Goal: Transaction & Acquisition: Purchase product/service

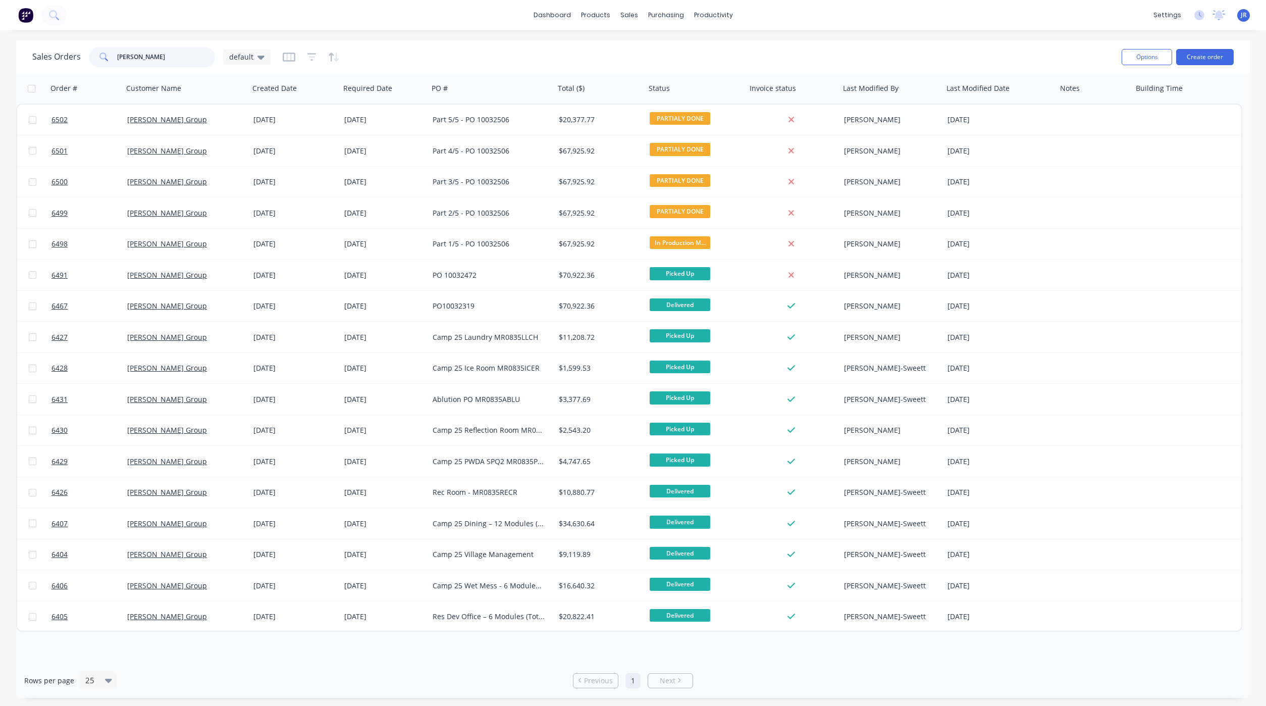
drag, startPoint x: 151, startPoint y: 55, endPoint x: 26, endPoint y: 41, distance: 125.8
click at [32, 41] on div "Sales Orders [PERSON_NAME] default Options Create order" at bounding box center [632, 56] width 1233 height 33
click at [160, 61] on input "[PERSON_NAME]" at bounding box center [166, 57] width 98 height 20
type input "M"
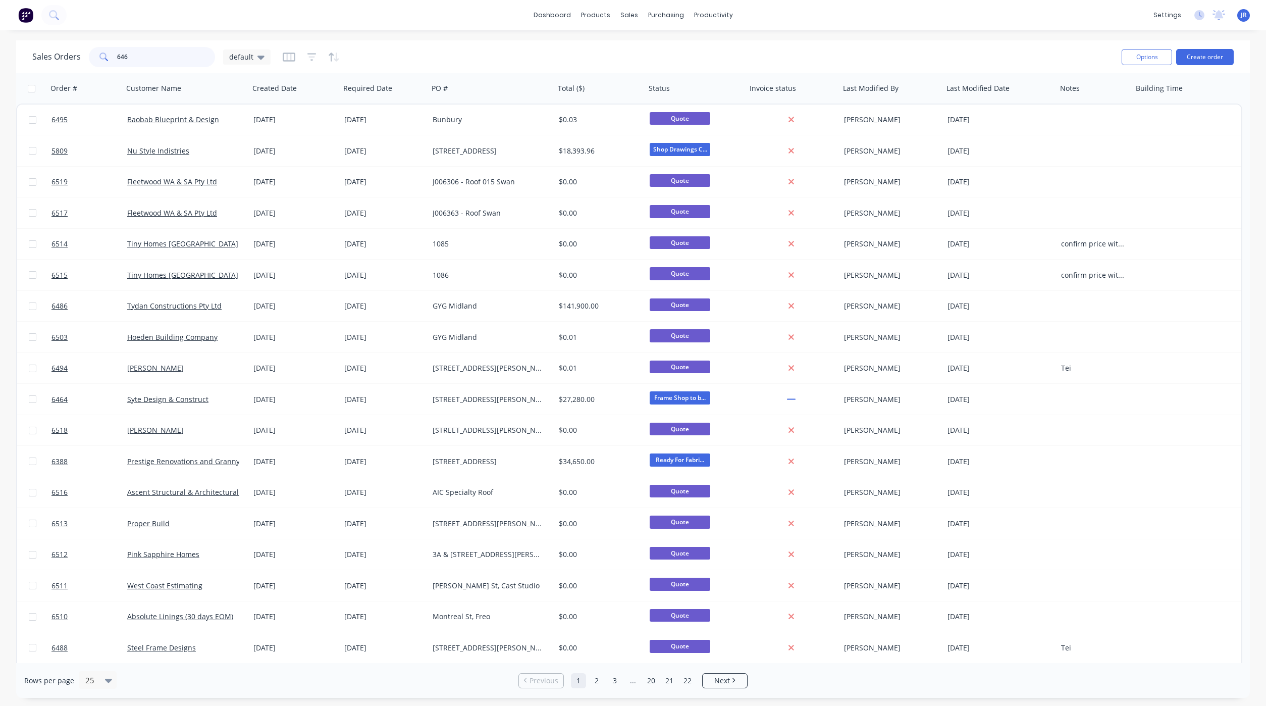
type input "6467"
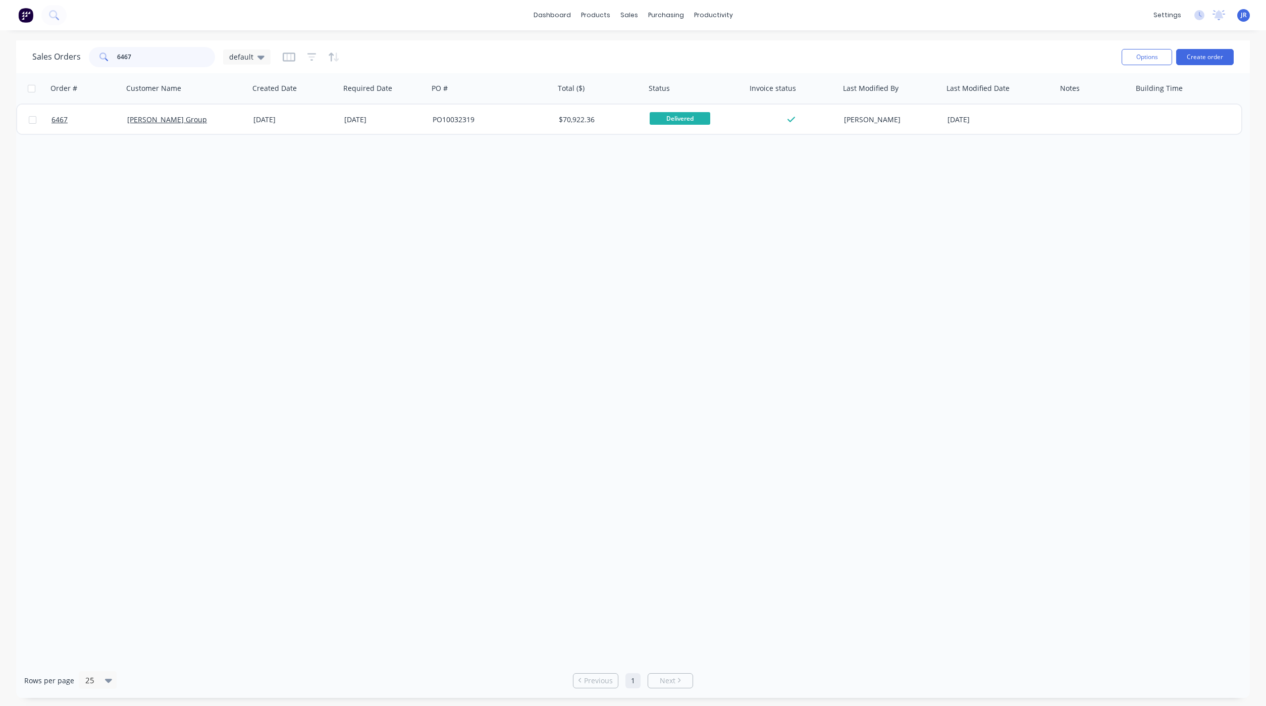
drag, startPoint x: 165, startPoint y: 47, endPoint x: 47, endPoint y: 47, distance: 117.6
click at [47, 47] on div "Sales Orders 6467 default" at bounding box center [151, 57] width 238 height 20
drag, startPoint x: 139, startPoint y: 58, endPoint x: 64, endPoint y: 58, distance: 75.7
click at [67, 58] on div "Sales Orders 6152 default" at bounding box center [151, 57] width 238 height 20
type input "6"
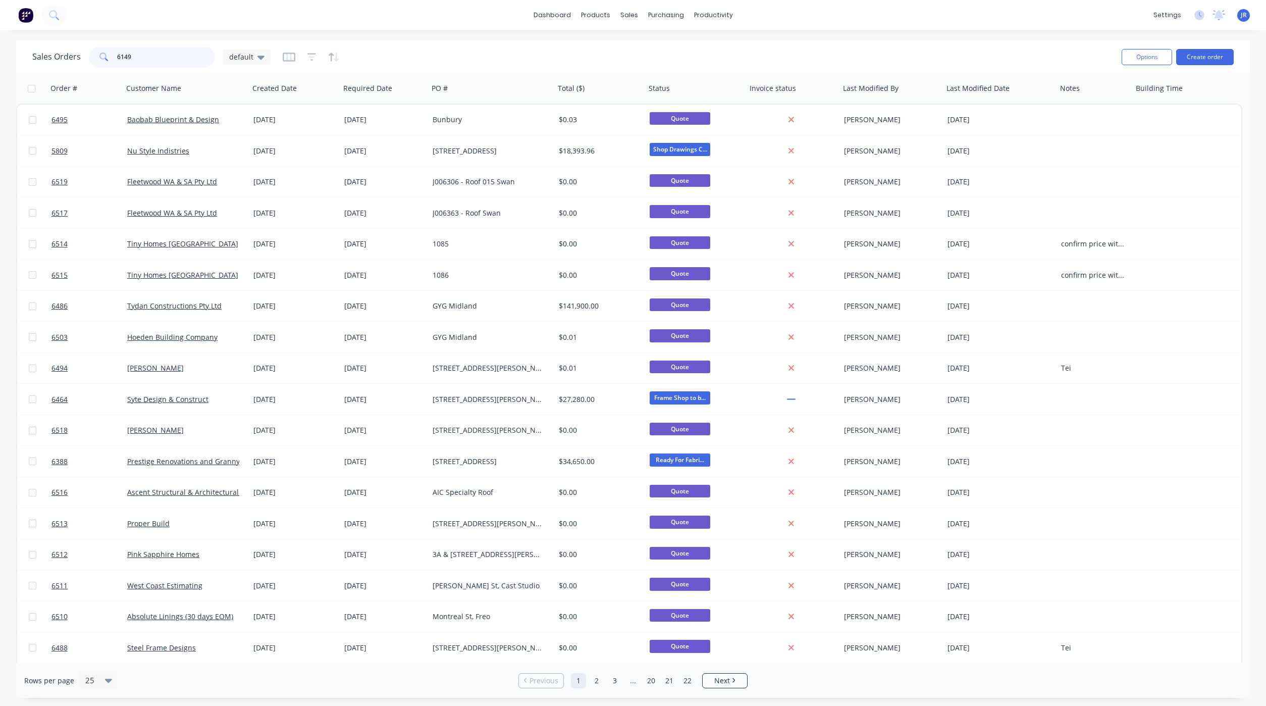
type input "6149"
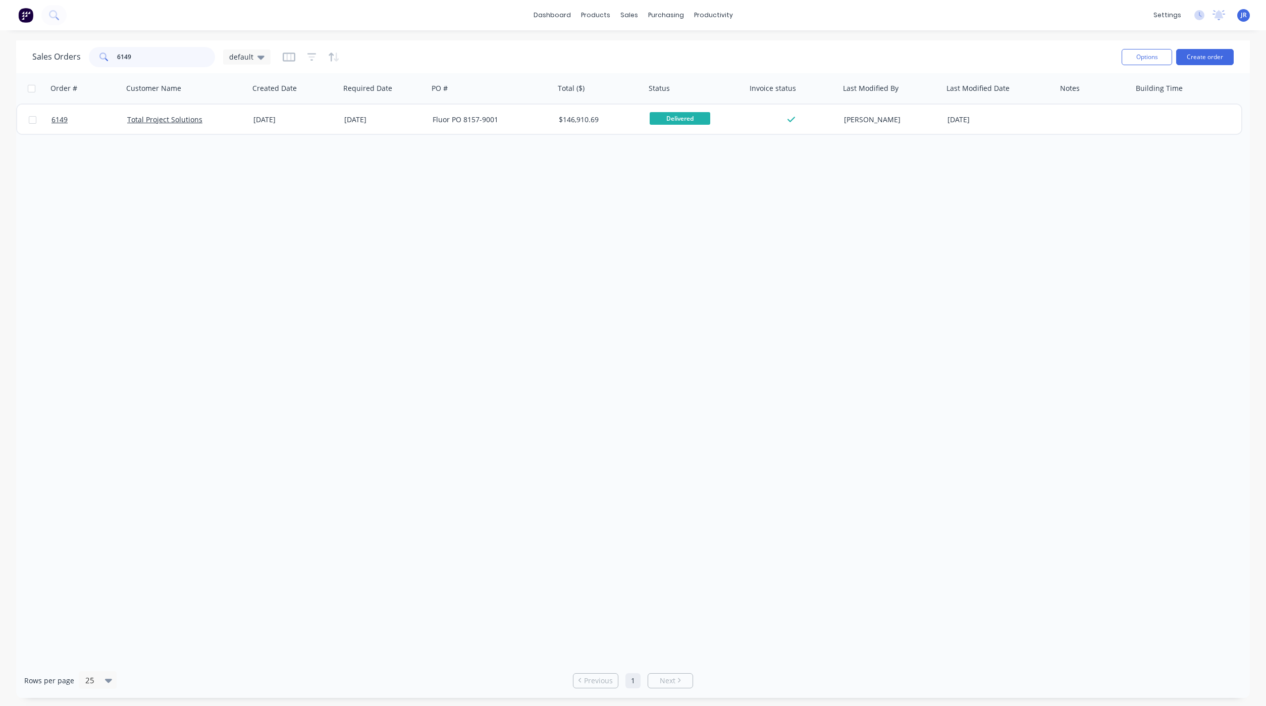
drag, startPoint x: 146, startPoint y: 53, endPoint x: 81, endPoint y: 50, distance: 65.2
click at [82, 50] on div "Sales Orders 6149 default" at bounding box center [151, 57] width 238 height 20
type input "5"
type input "6"
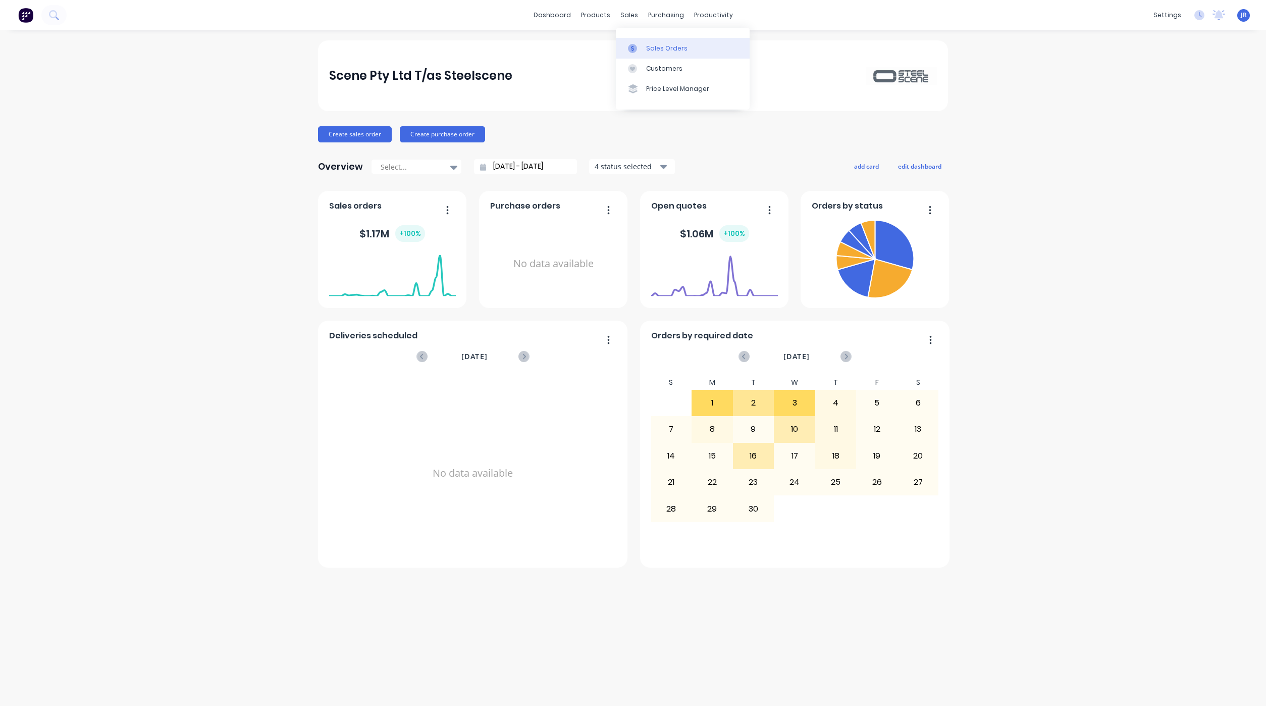
click at [641, 48] on div at bounding box center [635, 48] width 15 height 9
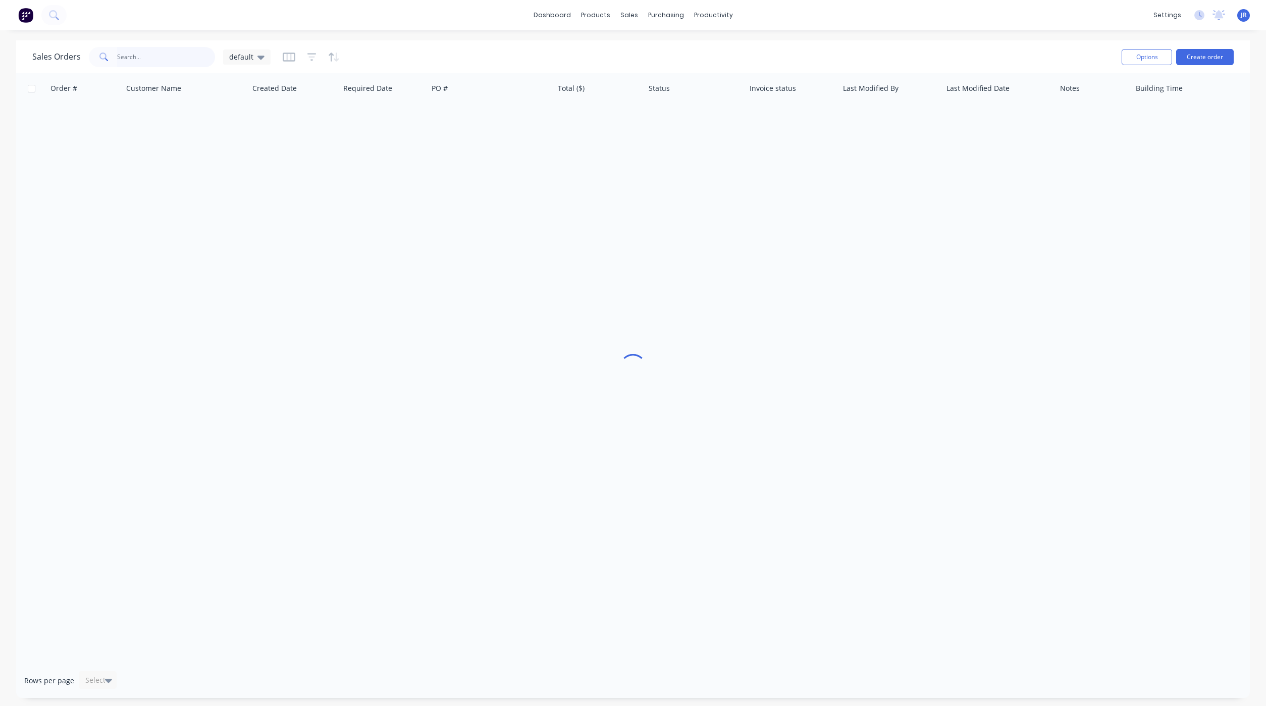
click at [124, 59] on input "text" at bounding box center [166, 57] width 98 height 20
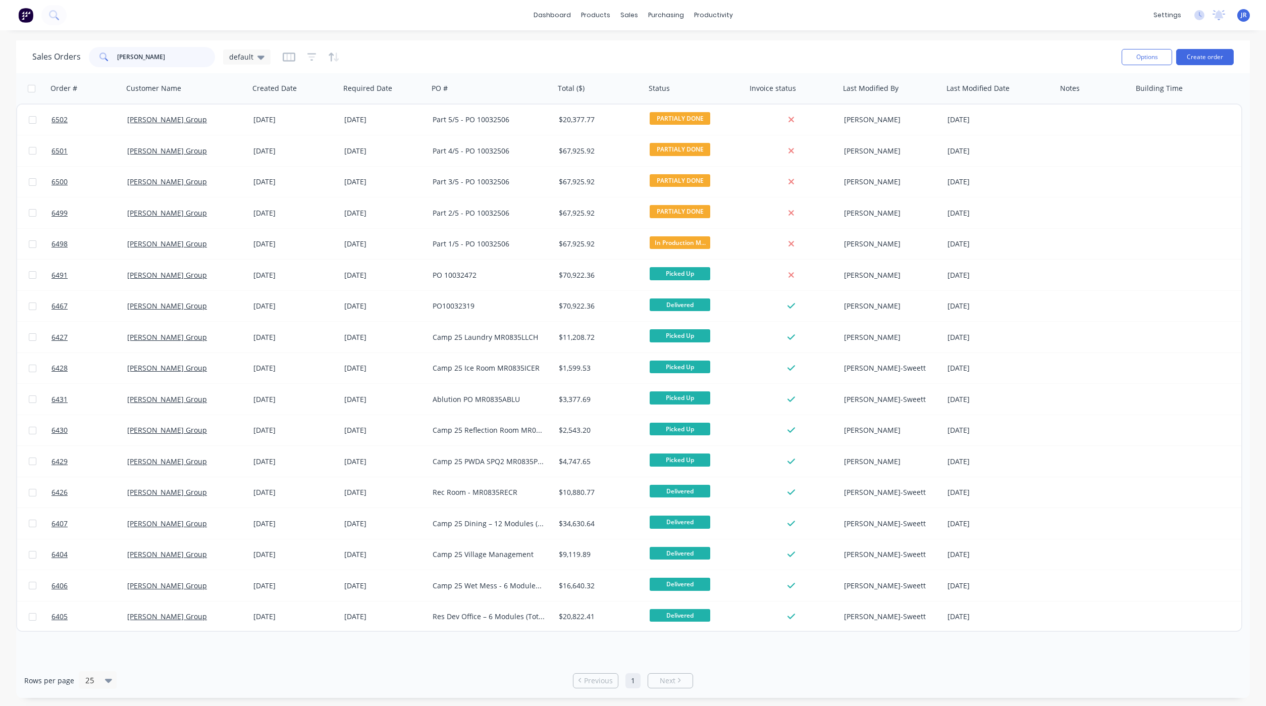
drag, startPoint x: 173, startPoint y: 55, endPoint x: 0, endPoint y: 66, distance: 173.0
click at [8, 62] on div "Sales Orders mcnally default Options Create order Order # Customer Name Created…" at bounding box center [633, 368] width 1266 height 657
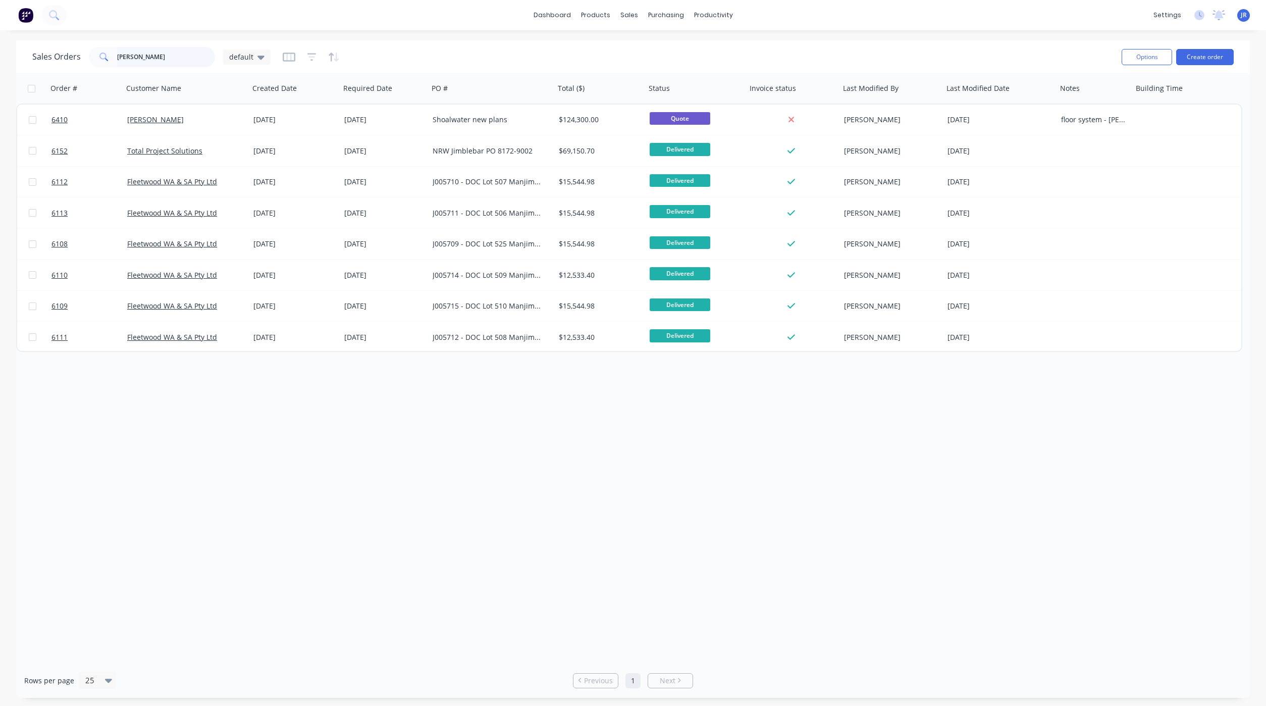
drag, startPoint x: 140, startPoint y: 53, endPoint x: 24, endPoint y: 71, distance: 117.0
click at [24, 71] on div "Sales Orders jim default Options Create order" at bounding box center [632, 56] width 1233 height 33
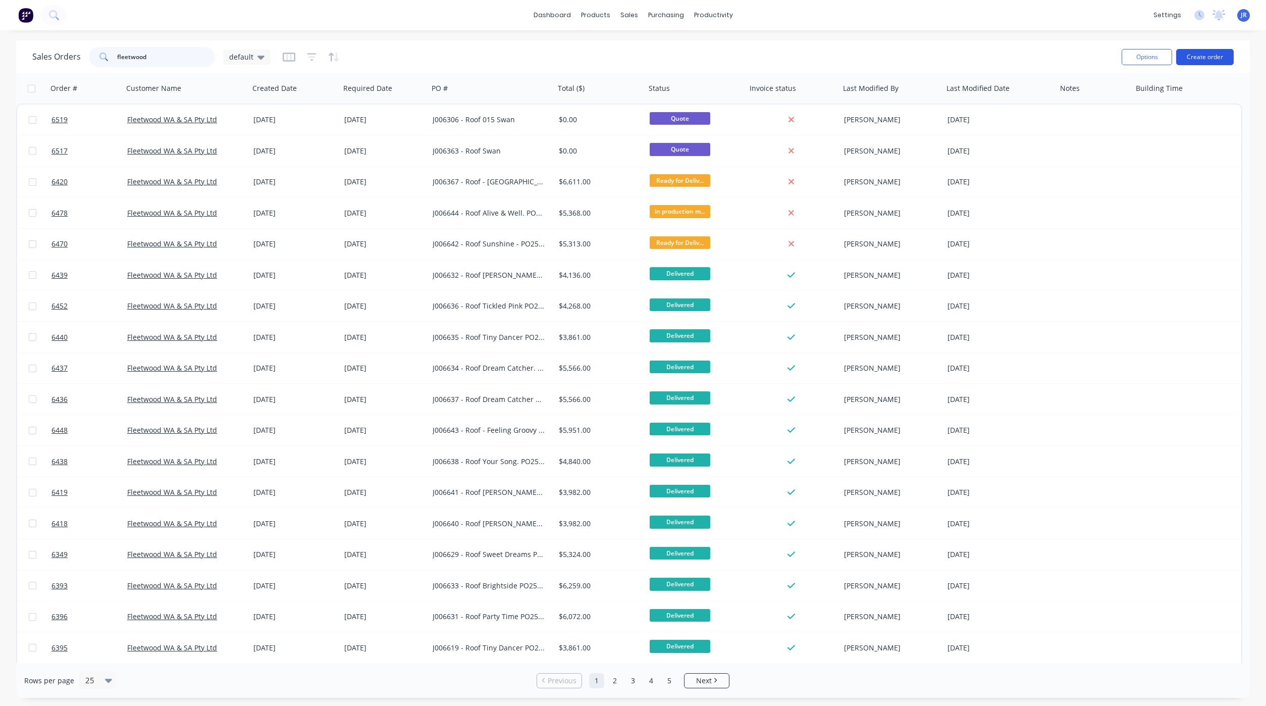
type input "fleetwood"
click at [1200, 50] on button "Create order" at bounding box center [1205, 57] width 58 height 16
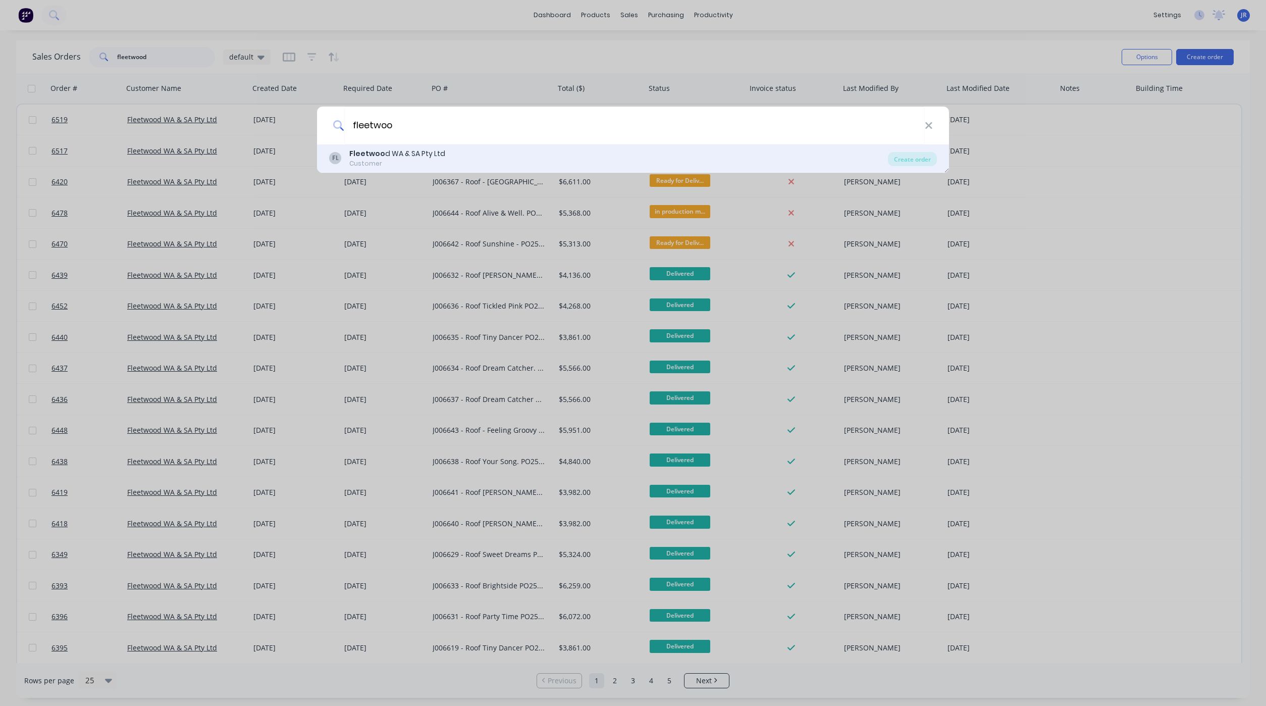
type input "fleetwoo"
click at [429, 150] on div "Fleetwoo d WA & SA Pty Ltd" at bounding box center [397, 153] width 96 height 11
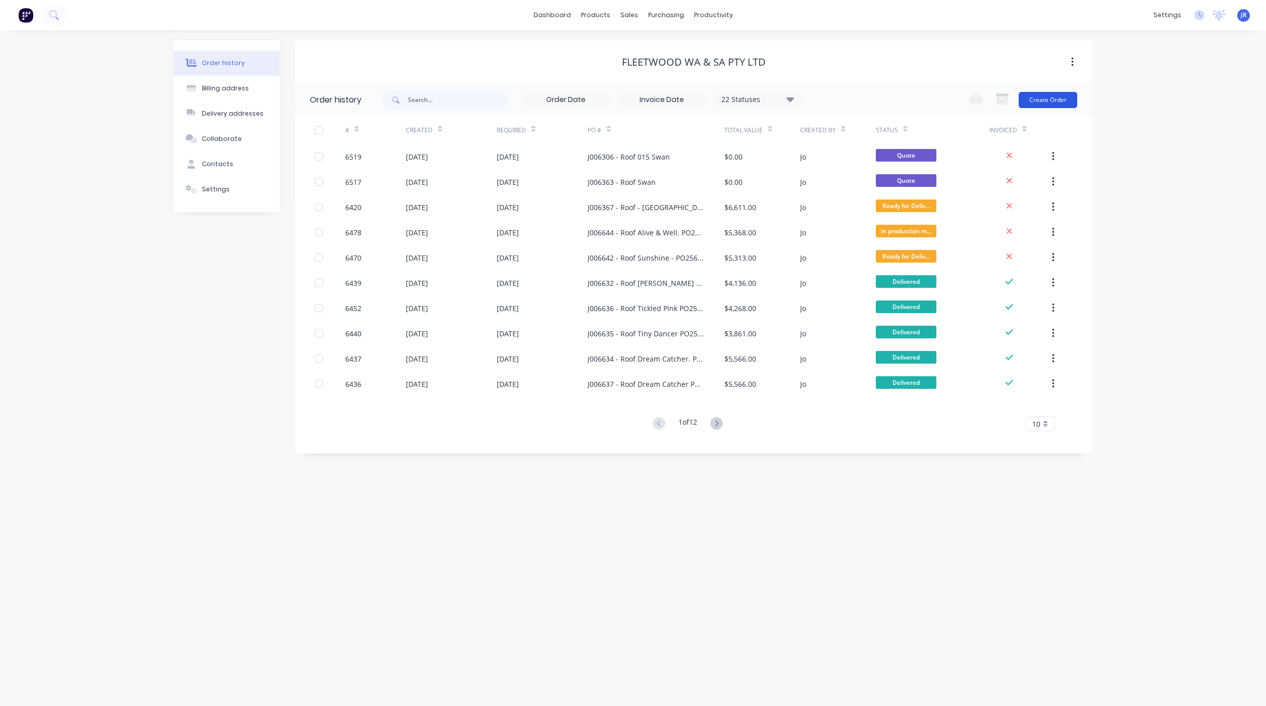
click at [1026, 99] on button "Create Order" at bounding box center [1047, 100] width 59 height 16
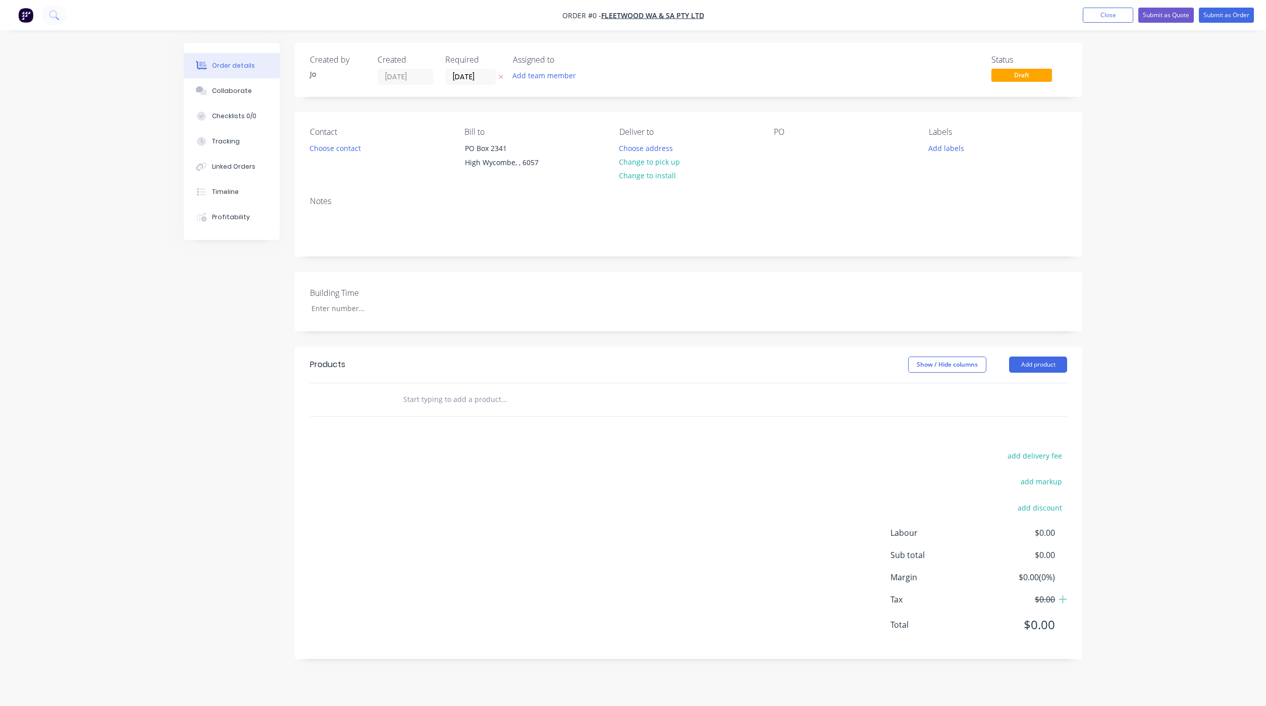
click at [424, 391] on input "text" at bounding box center [504, 399] width 202 height 20
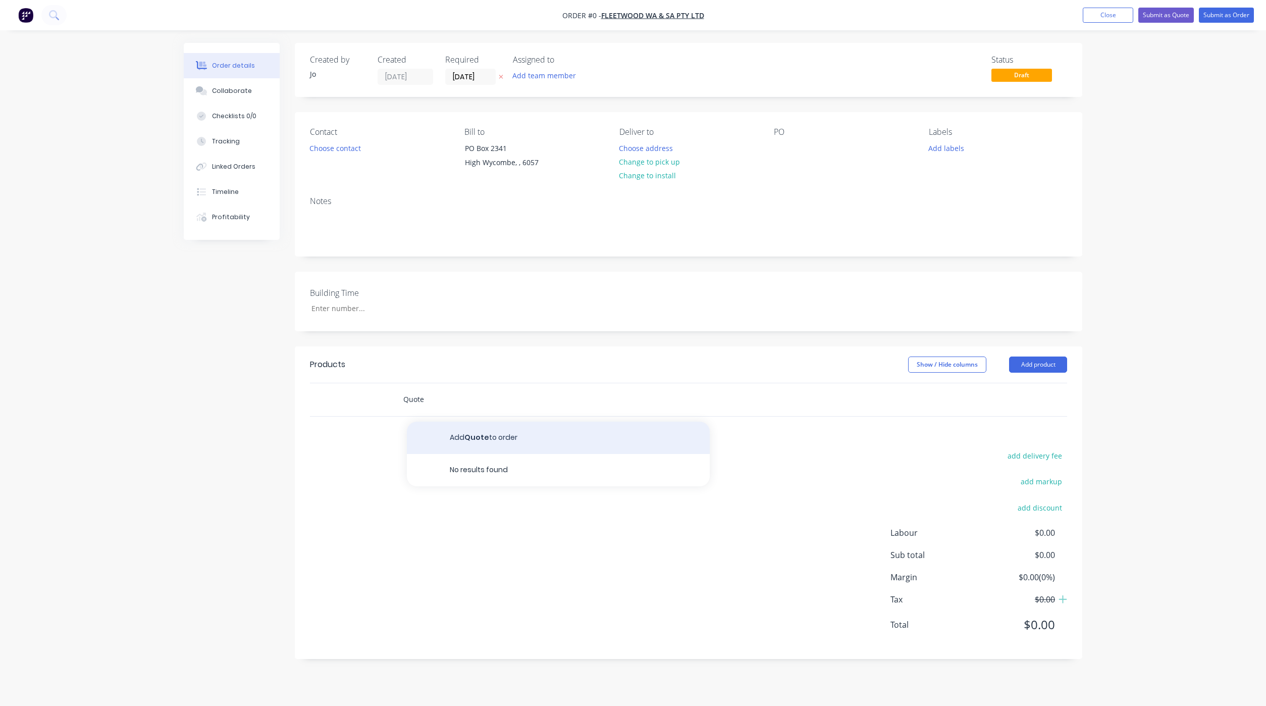
type input "Quote"
click at [452, 430] on button "Add Quote to order" at bounding box center [558, 437] width 303 height 32
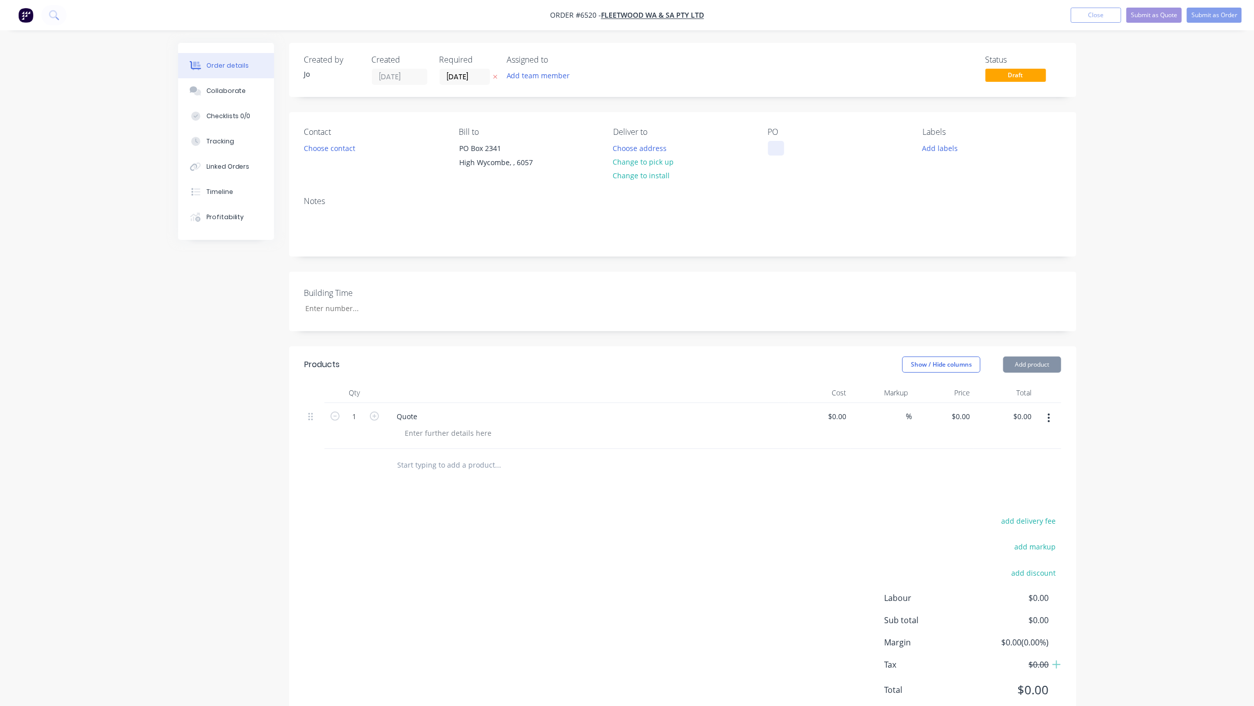
click at [780, 150] on div at bounding box center [776, 148] width 16 height 15
click at [450, 78] on input "08/09/25" at bounding box center [464, 76] width 49 height 15
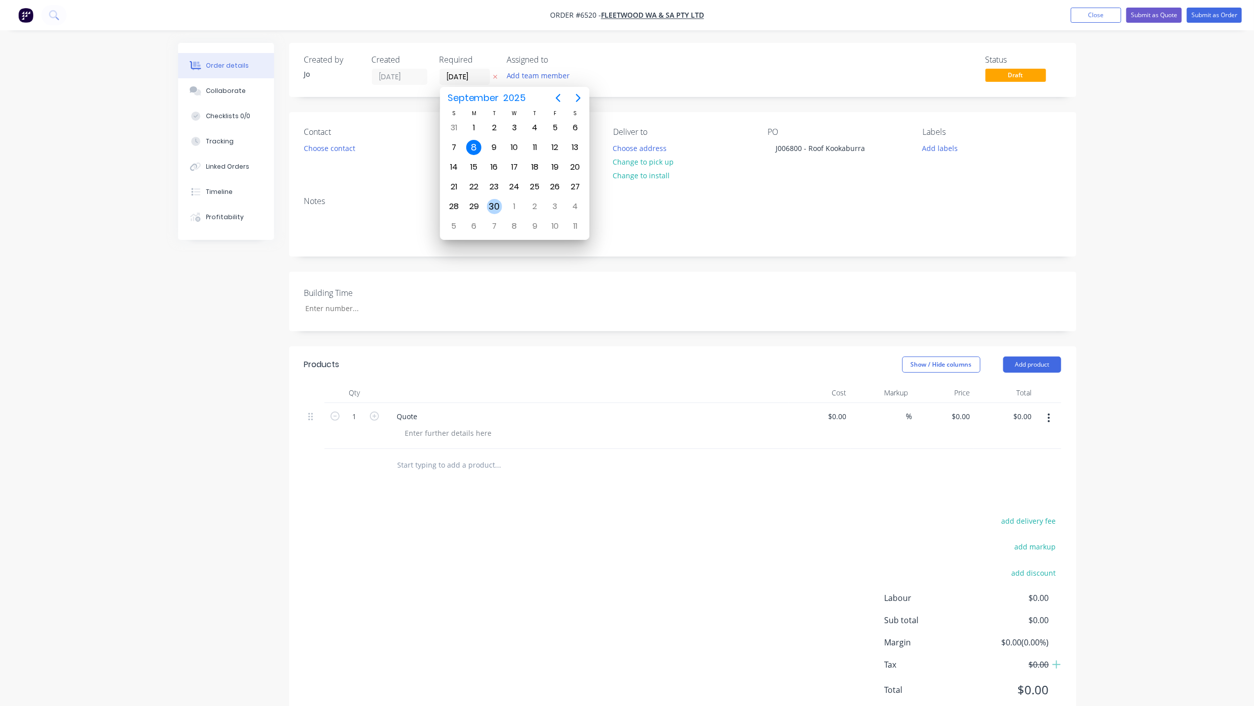
click at [500, 206] on div "30" at bounding box center [494, 206] width 15 height 15
type input "30/09/25"
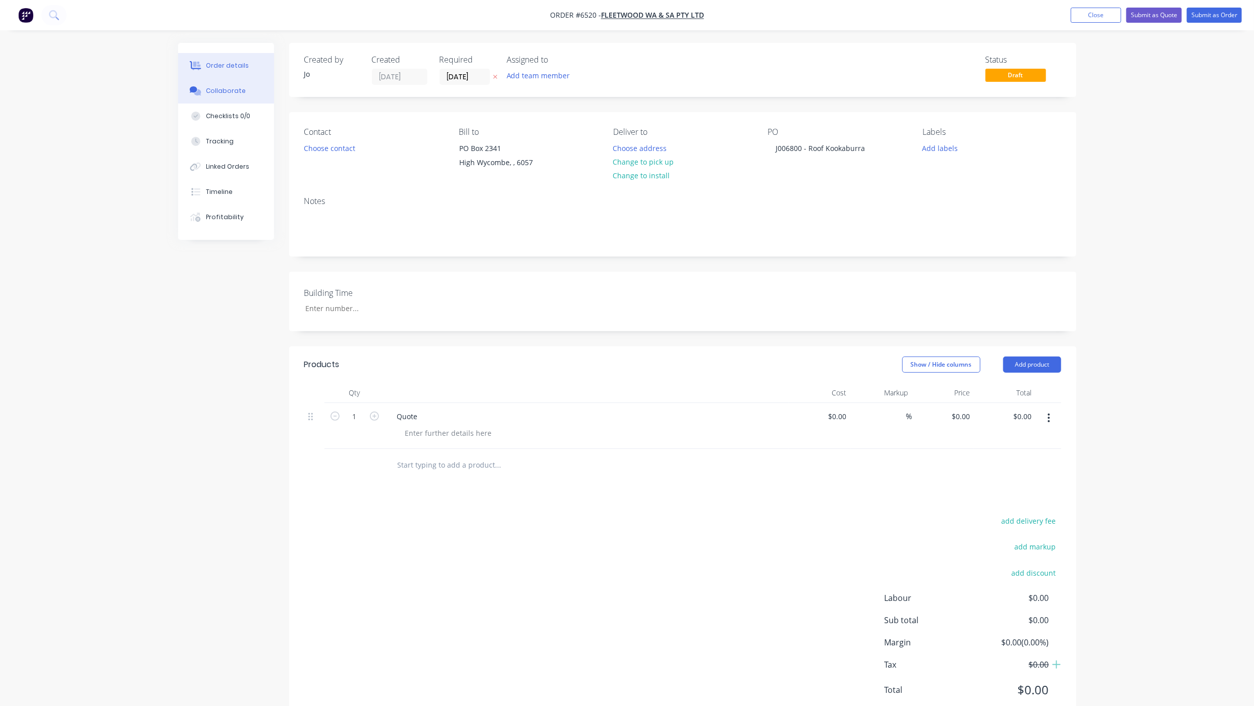
click at [206, 96] on button "Collaborate" at bounding box center [226, 90] width 96 height 25
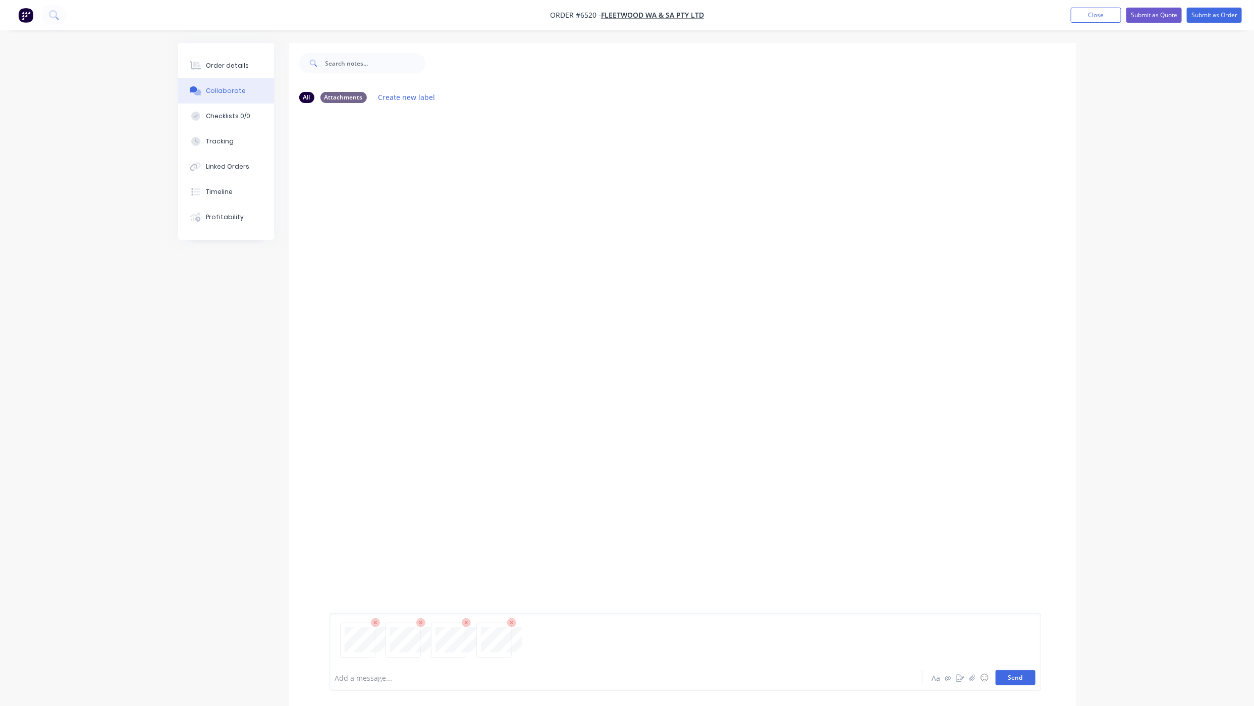
click at [1011, 676] on button "Send" at bounding box center [1016, 677] width 40 height 15
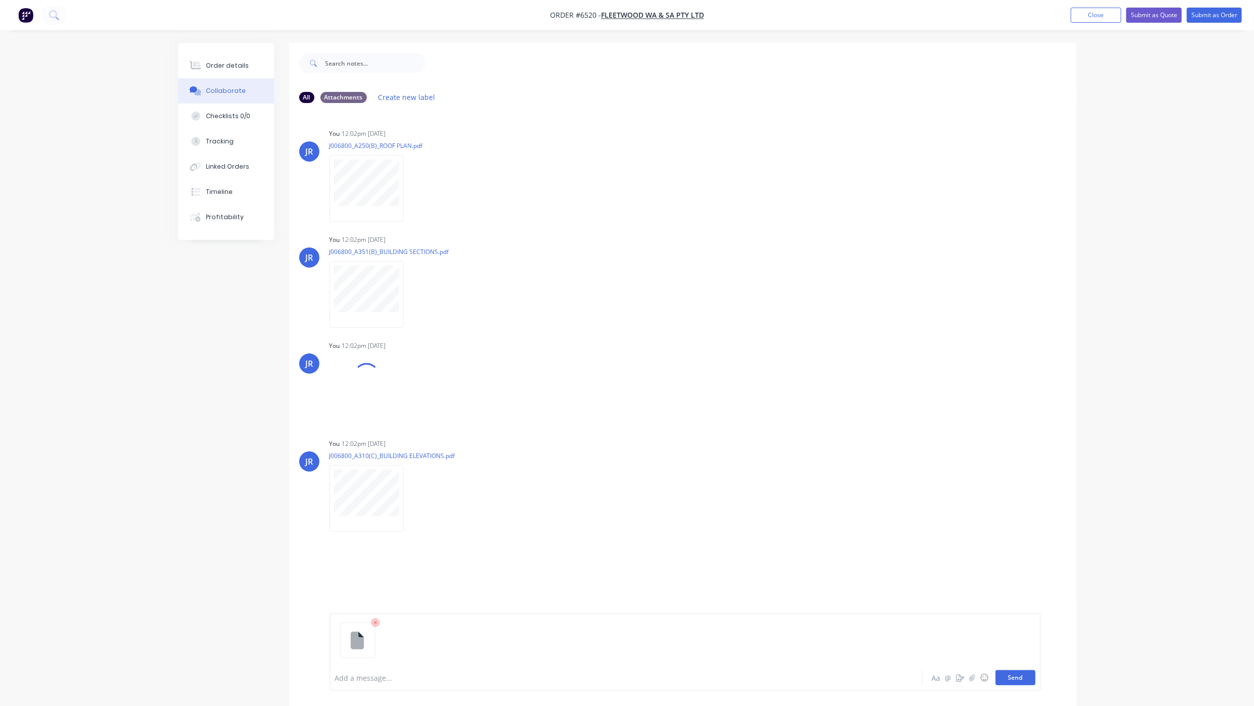
click at [1013, 672] on button "Send" at bounding box center [1016, 677] width 40 height 15
click at [212, 69] on div "Order details" at bounding box center [227, 65] width 43 height 9
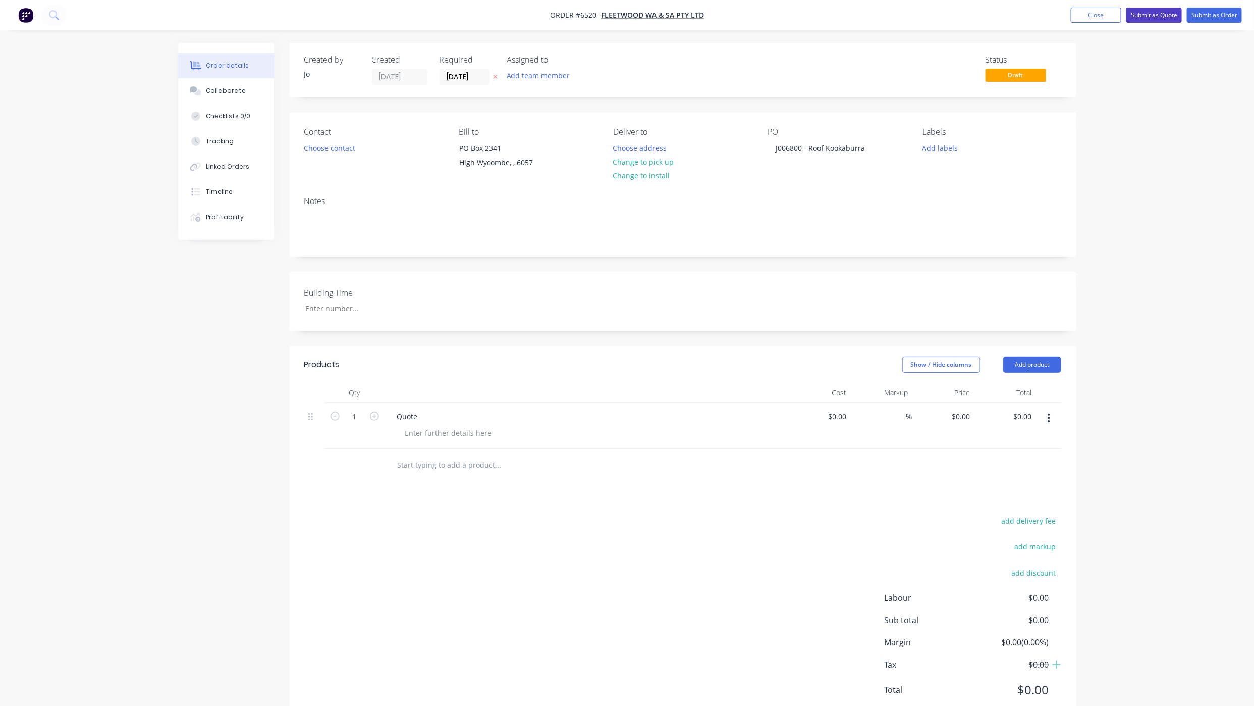
click at [1161, 18] on button "Submit as Quote" at bounding box center [1154, 15] width 56 height 15
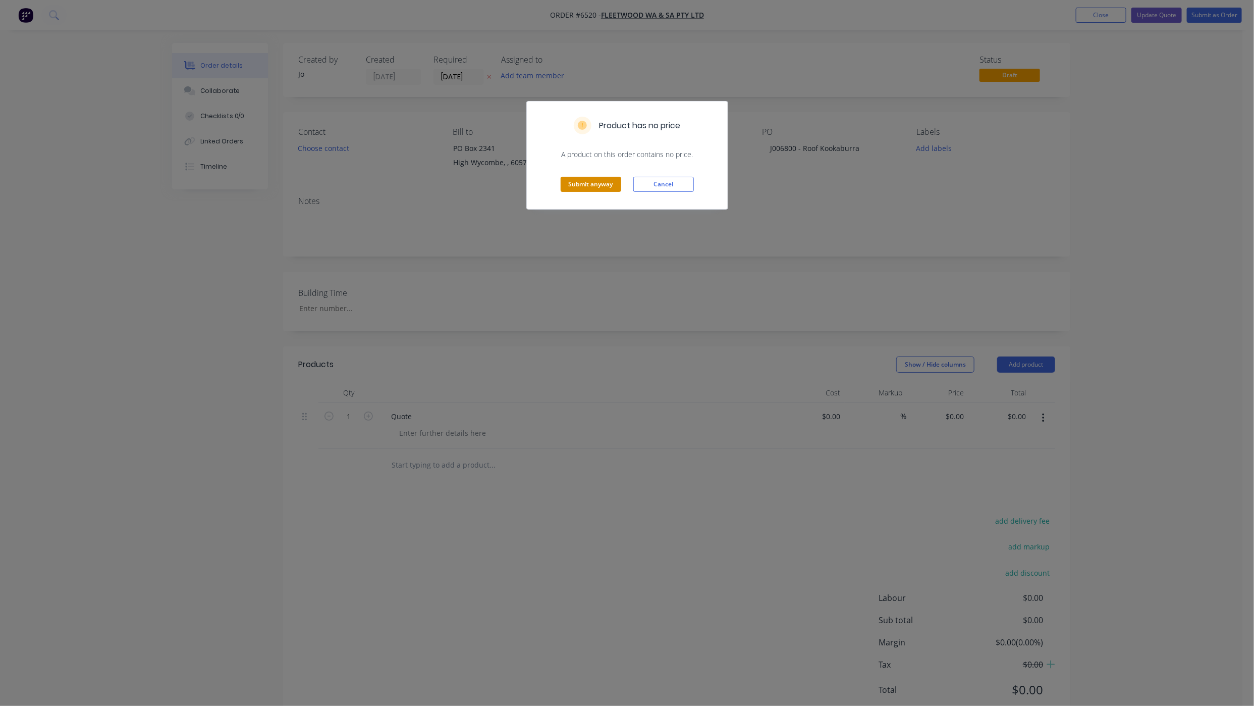
click at [605, 182] on button "Submit anyway" at bounding box center [591, 184] width 61 height 15
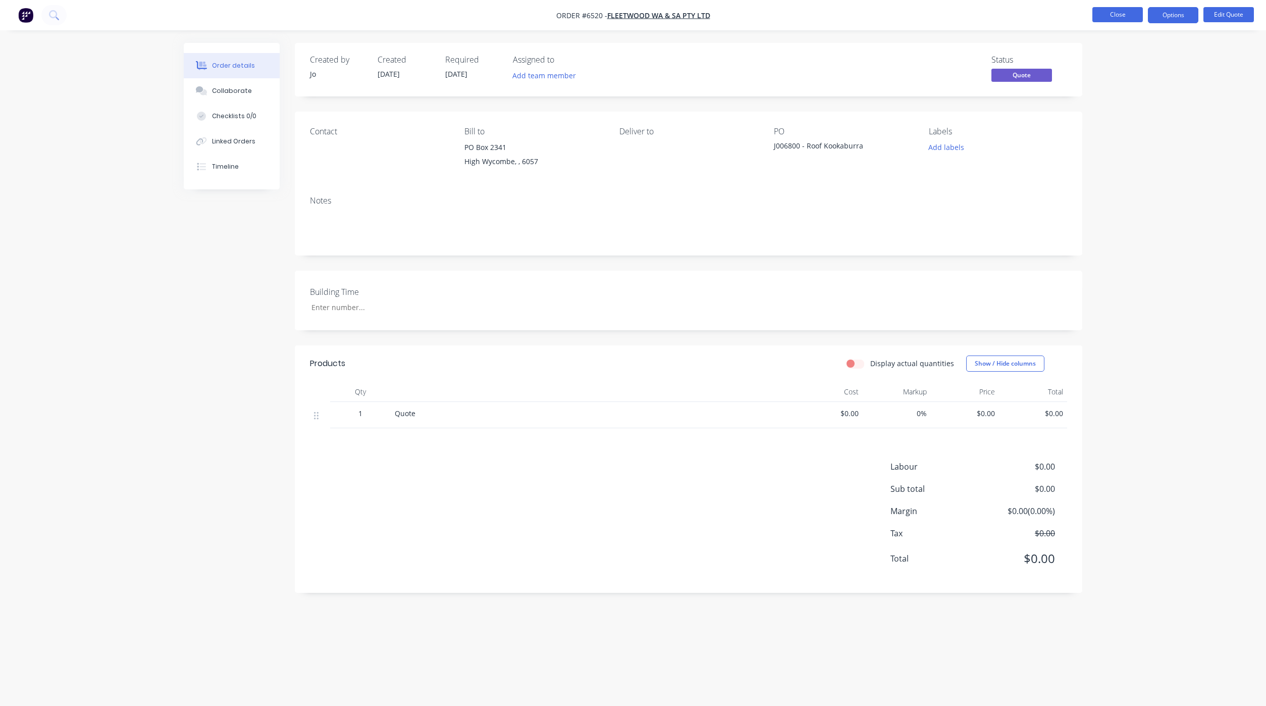
click at [1110, 17] on button "Close" at bounding box center [1117, 14] width 50 height 15
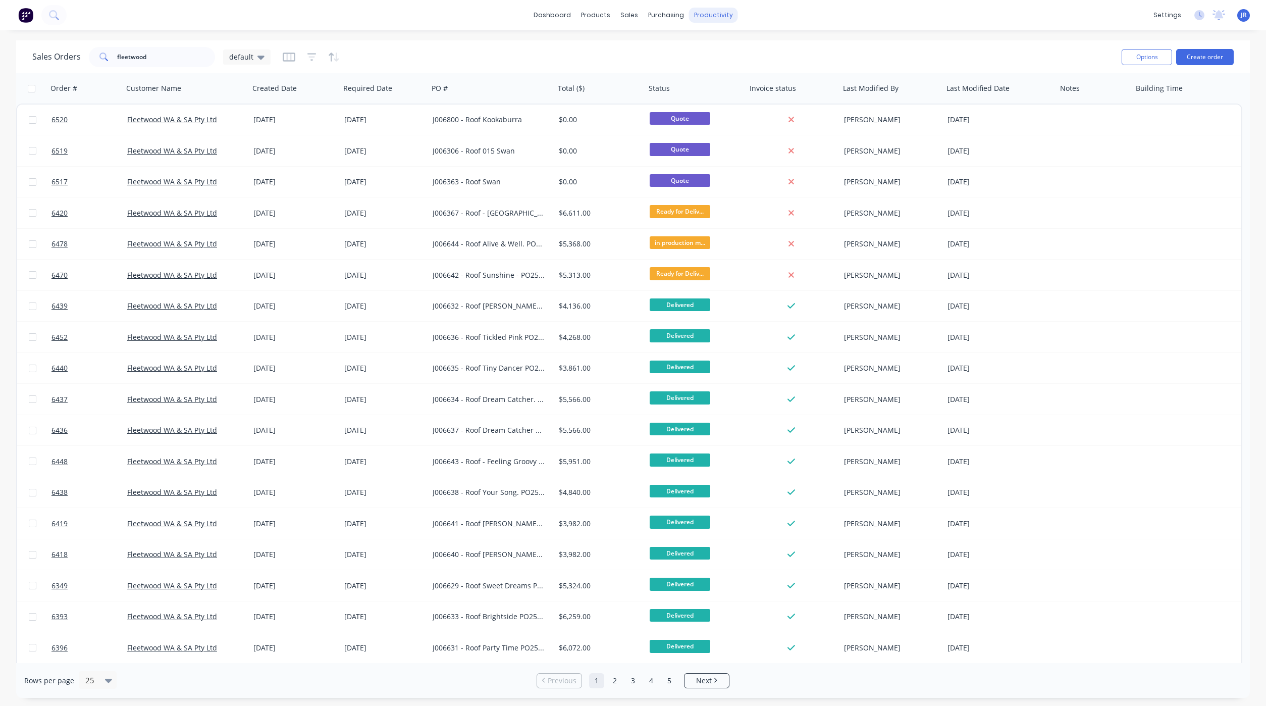
click at [695, 11] on div "productivity" at bounding box center [713, 15] width 49 height 15
click at [723, 112] on div "Timesheets" at bounding box center [735, 109] width 38 height 9
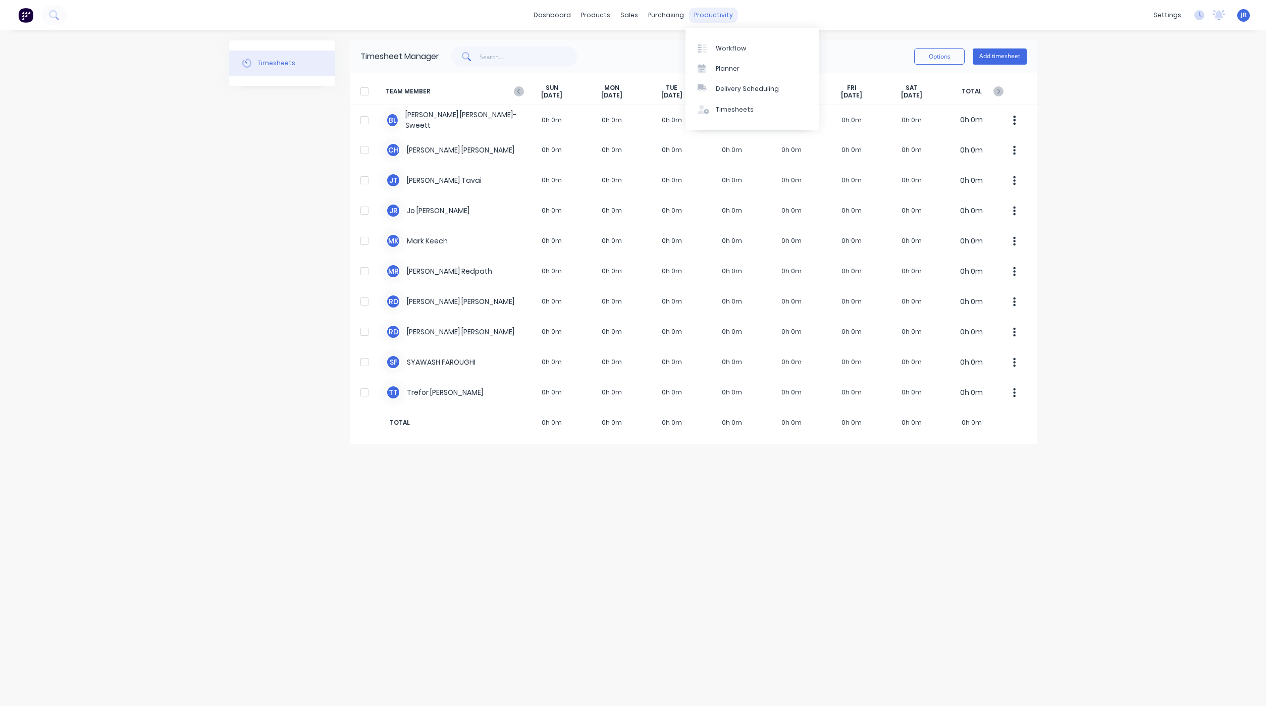
click at [701, 14] on div "productivity" at bounding box center [713, 15] width 49 height 15
click at [714, 49] on link "Workflow" at bounding box center [752, 48] width 134 height 20
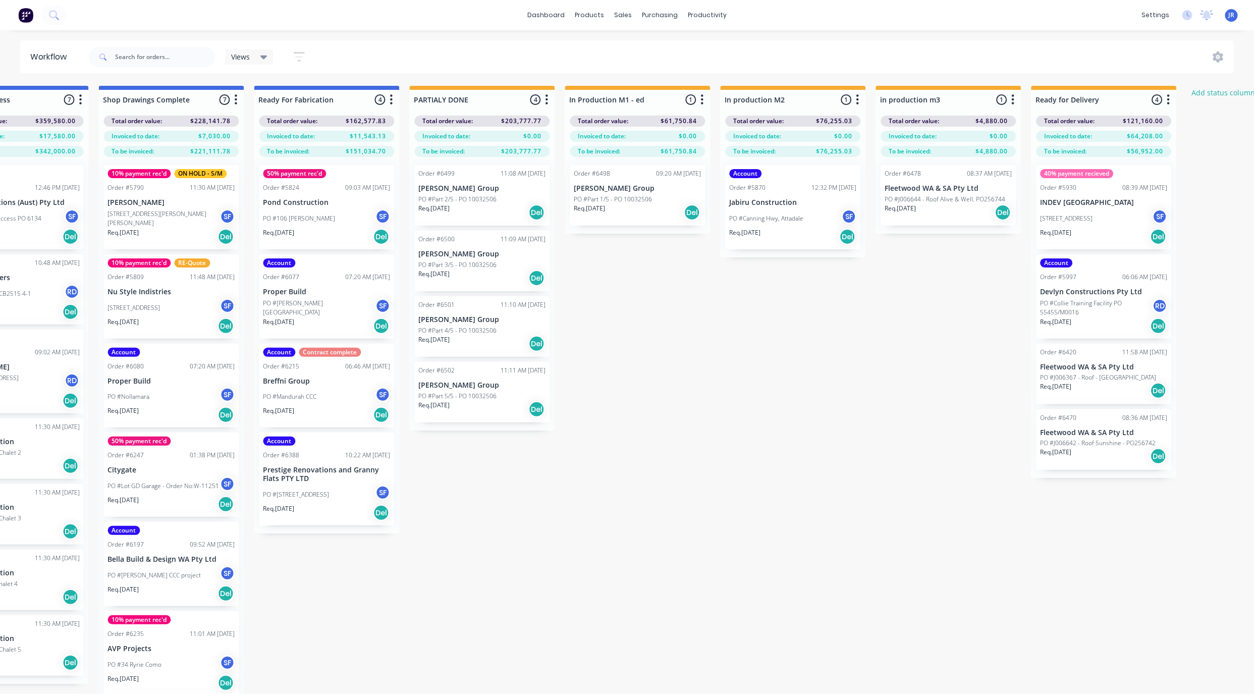
scroll to position [0, 1307]
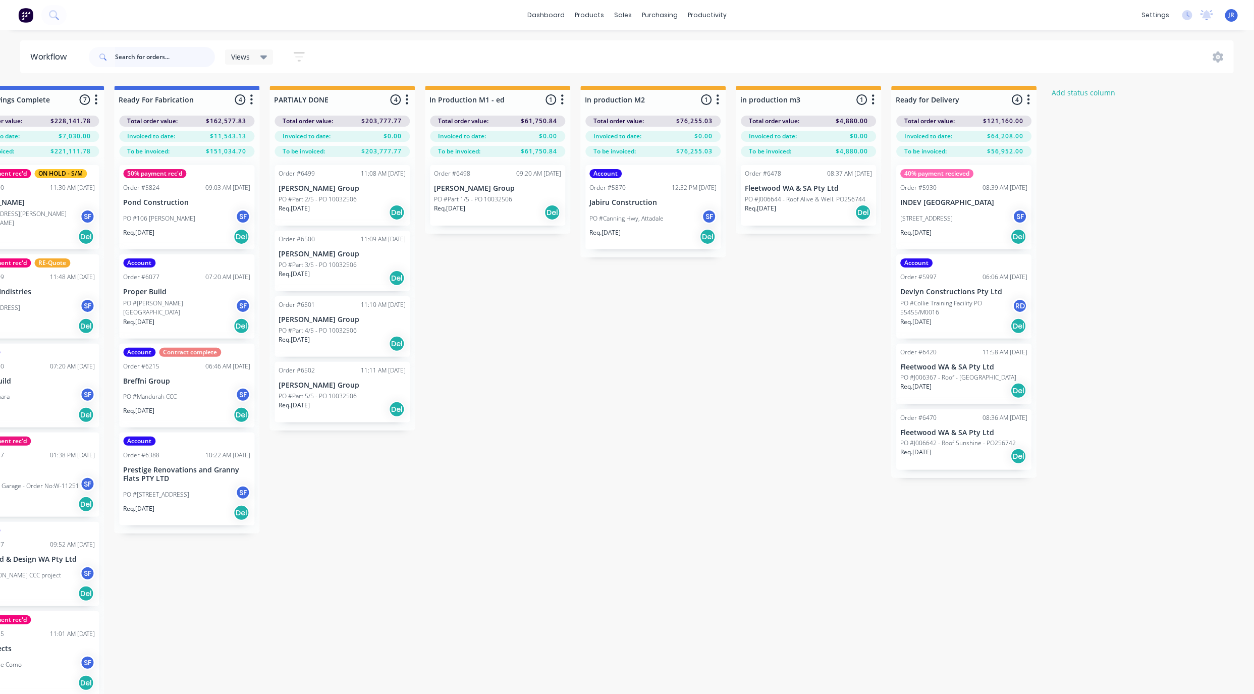
click at [154, 58] on input "text" at bounding box center [165, 57] width 100 height 20
type input "fleetwood"
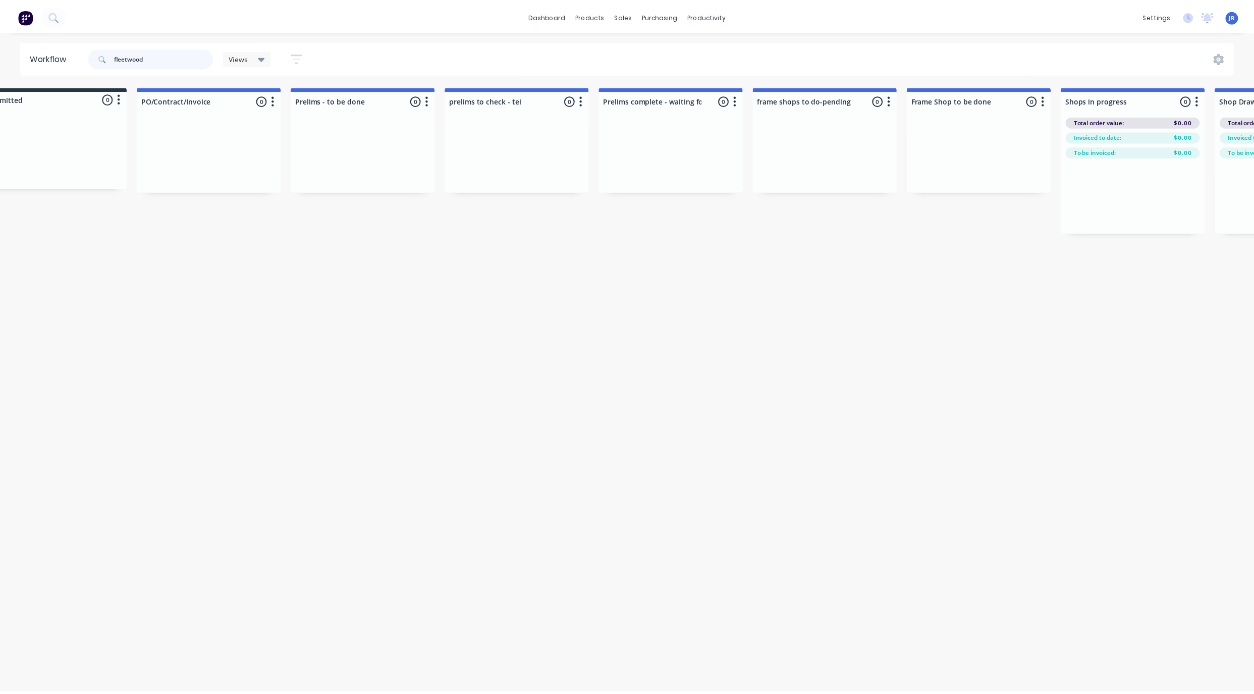
scroll to position [0, 0]
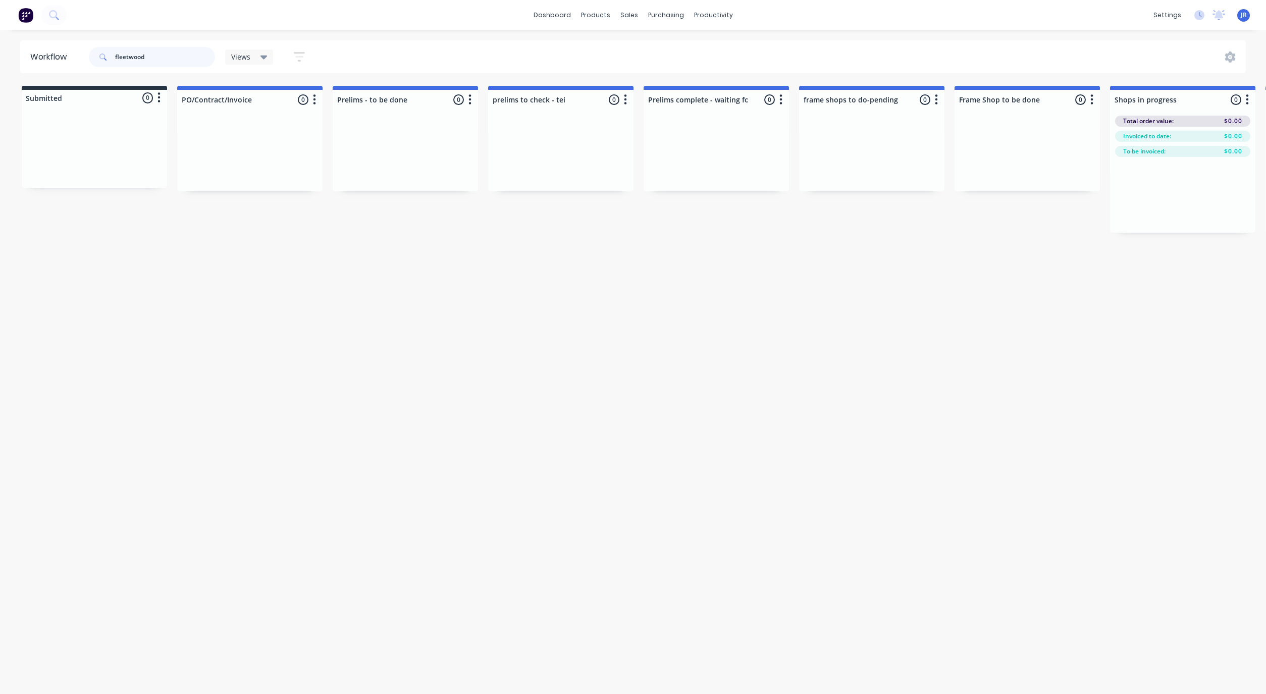
drag, startPoint x: 157, startPoint y: 59, endPoint x: 47, endPoint y: 70, distance: 110.6
click at [51, 70] on header "Workflow fleetwood Views Save new view None (Default) edit Show/Hide statuses S…" at bounding box center [633, 56] width 1226 height 33
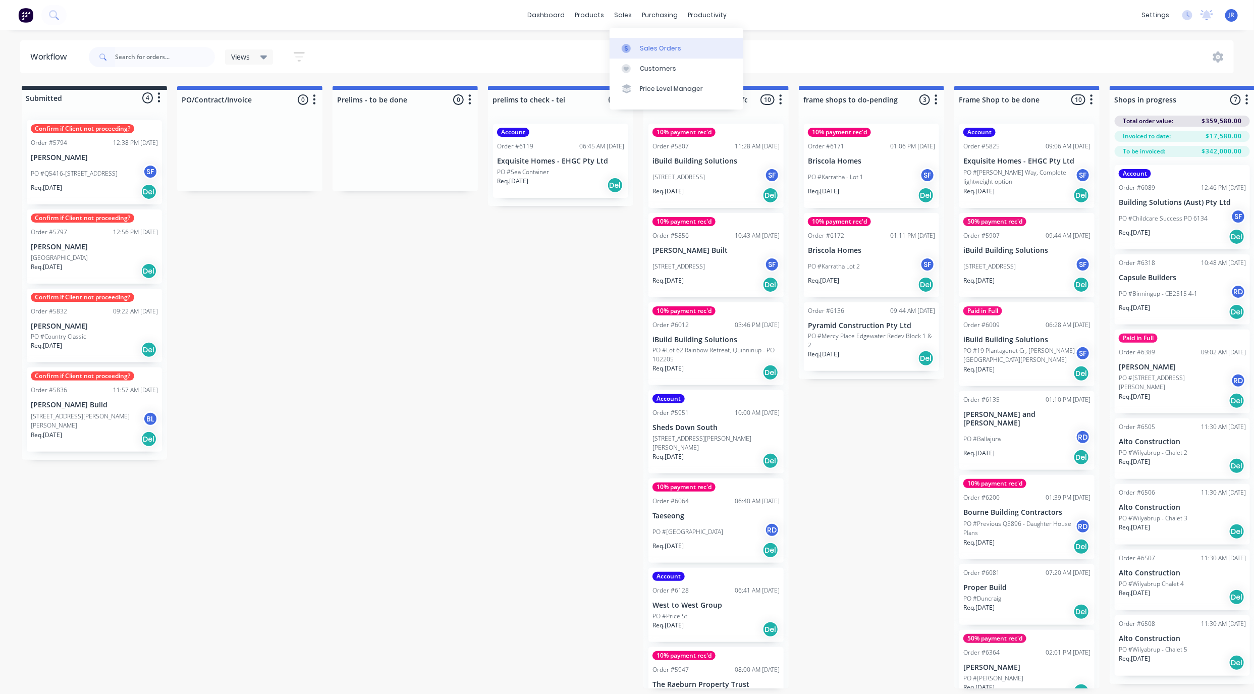
click at [628, 53] on link "Sales Orders" at bounding box center [677, 48] width 134 height 20
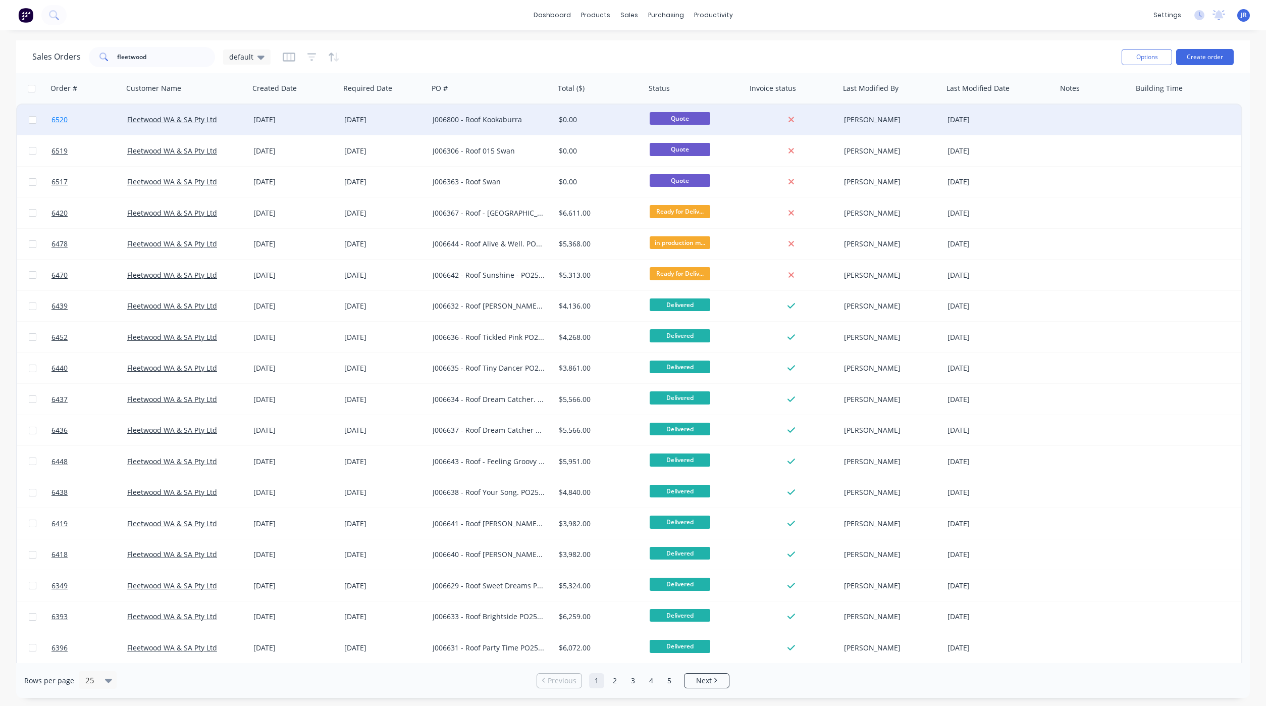
click at [52, 118] on span "6520" at bounding box center [59, 120] width 16 height 10
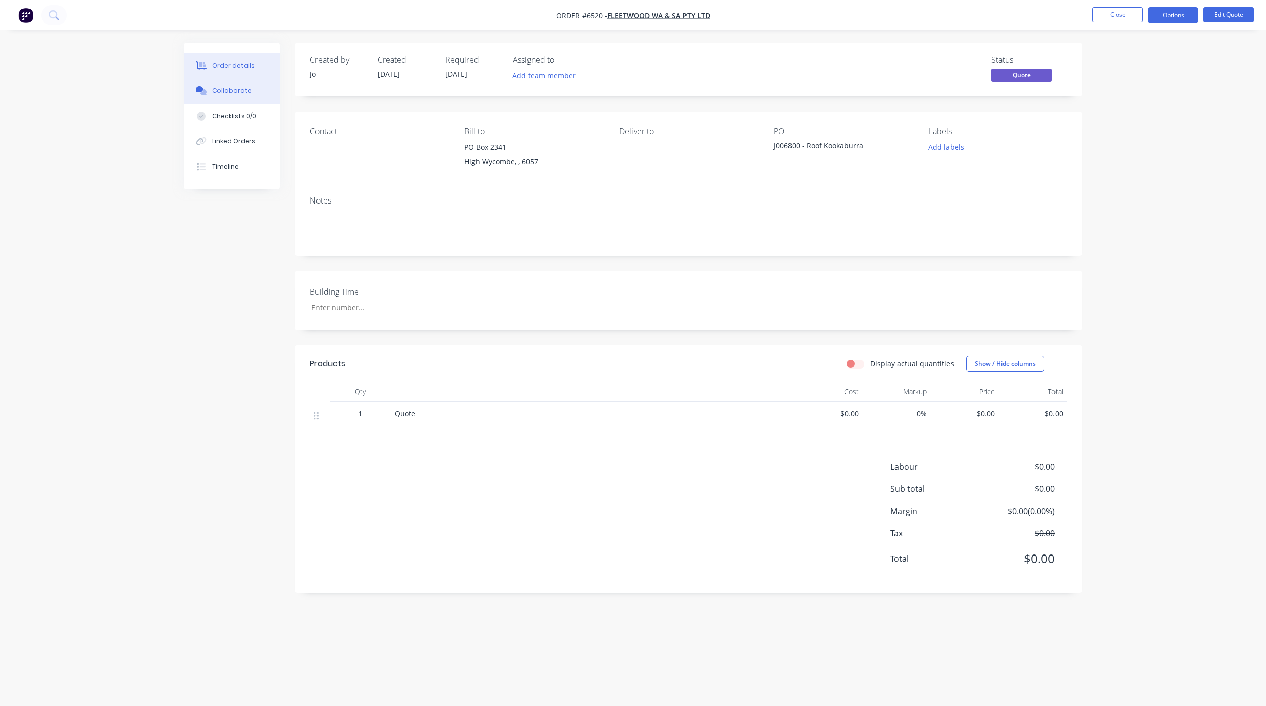
click at [207, 85] on button "Collaborate" at bounding box center [232, 90] width 96 height 25
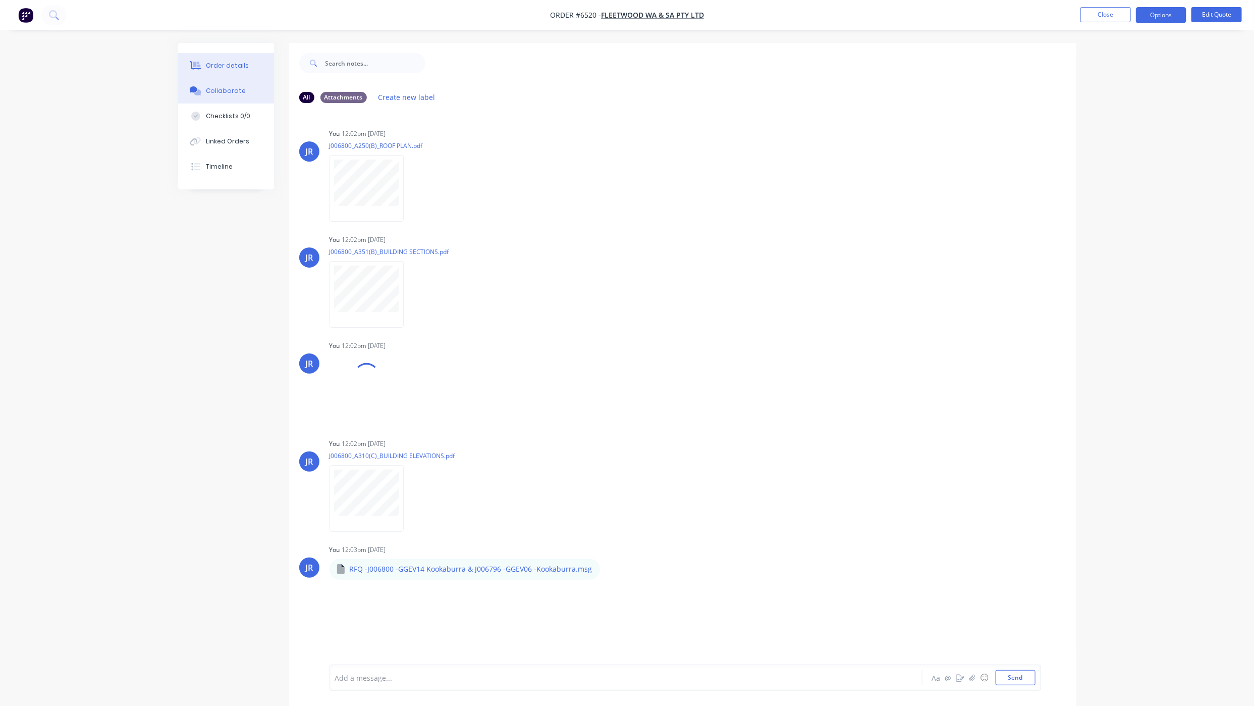
click at [219, 63] on div "Order details" at bounding box center [227, 65] width 43 height 9
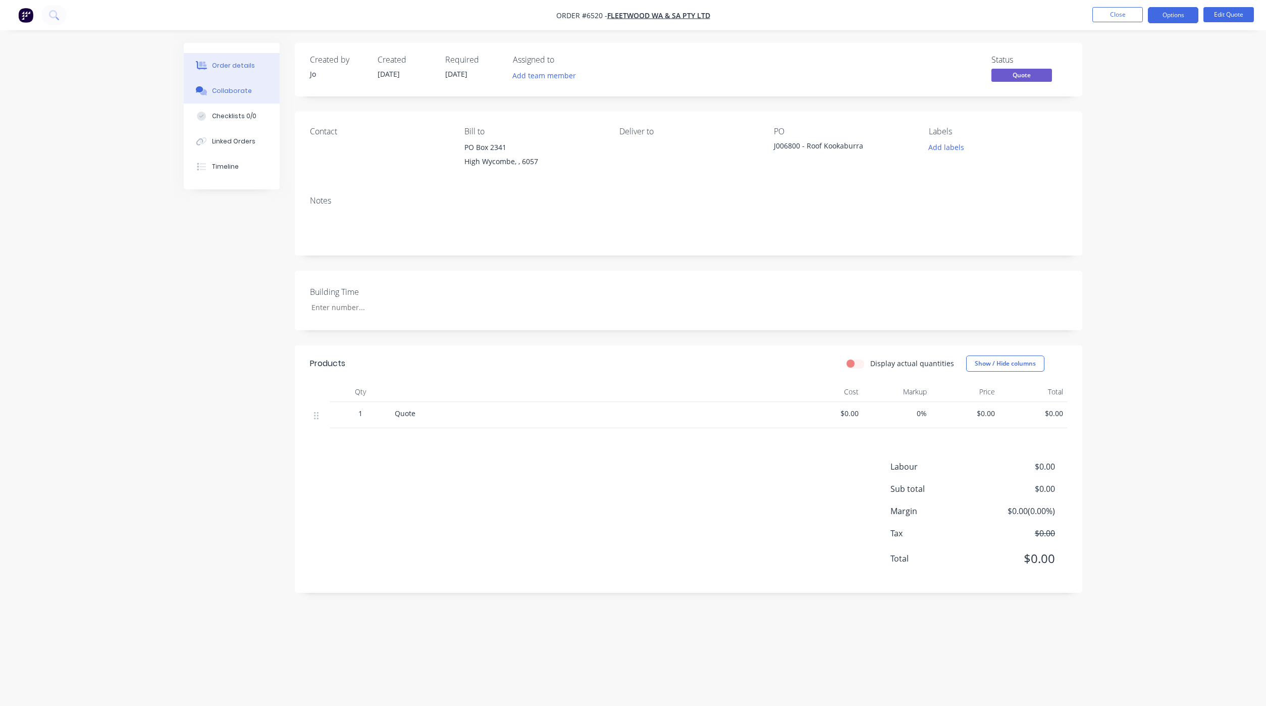
drag, startPoint x: 104, startPoint y: 86, endPoint x: 191, endPoint y: 100, distance: 87.4
click at [104, 86] on div "Order details Collaborate Checklists 0/0 Linked Orders Timeline Order details C…" at bounding box center [633, 353] width 1266 height 706
click at [229, 71] on button "Order details" at bounding box center [232, 65] width 96 height 25
click at [1116, 12] on button "Close" at bounding box center [1117, 14] width 50 height 15
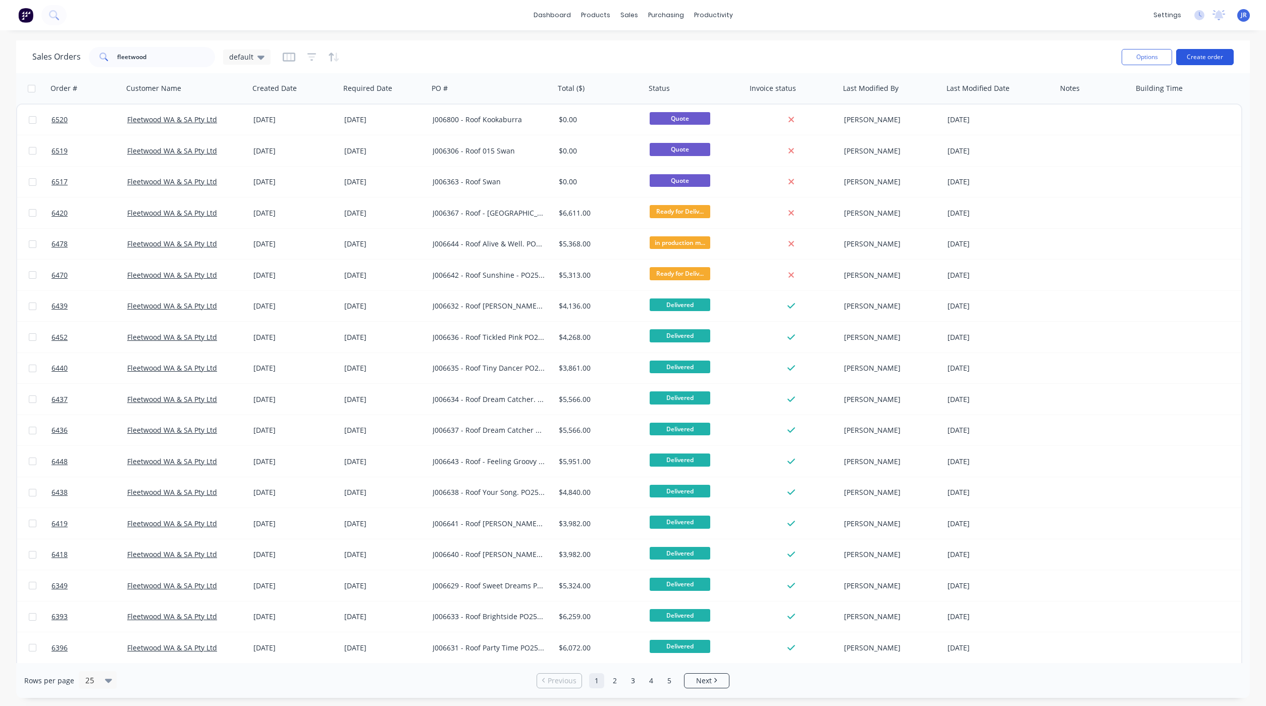
click at [1227, 57] on button "Create order" at bounding box center [1205, 57] width 58 height 16
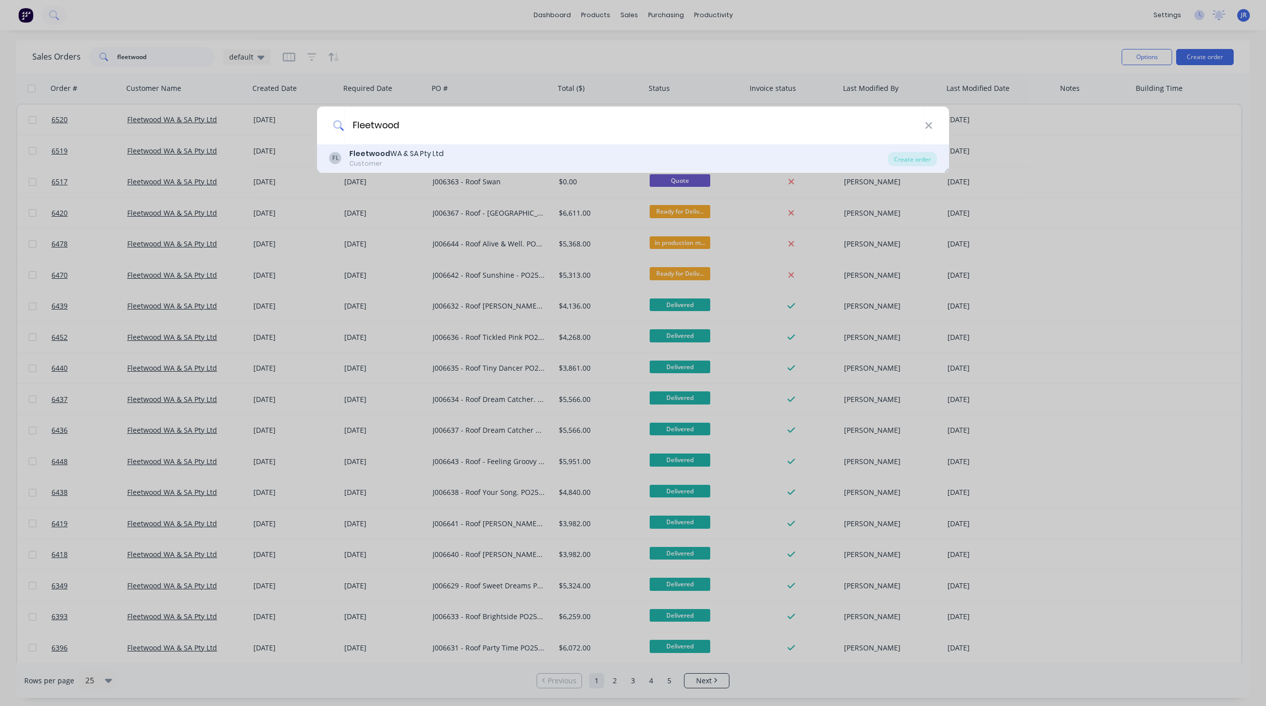
type input "Fleetwood"
click at [445, 156] on div "FL Fleetwood WA & SA Pty Ltd Customer" at bounding box center [608, 158] width 559 height 20
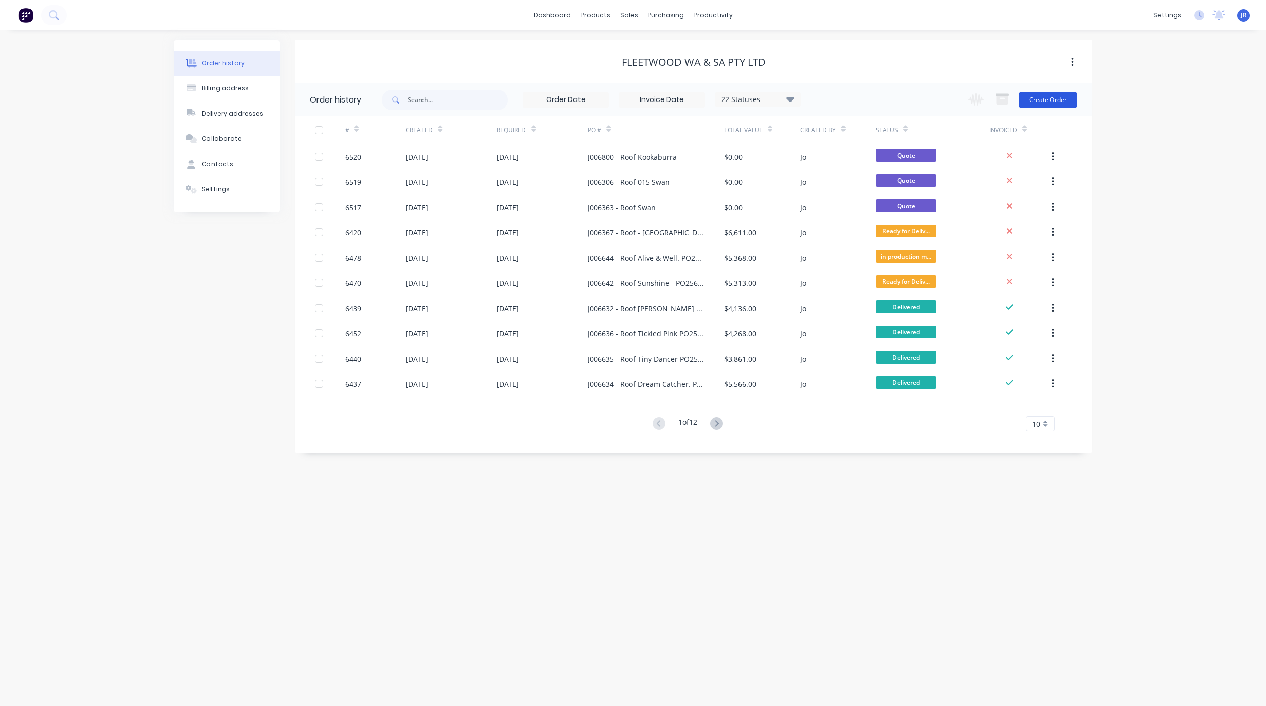
click at [1059, 98] on button "Create Order" at bounding box center [1047, 100] width 59 height 16
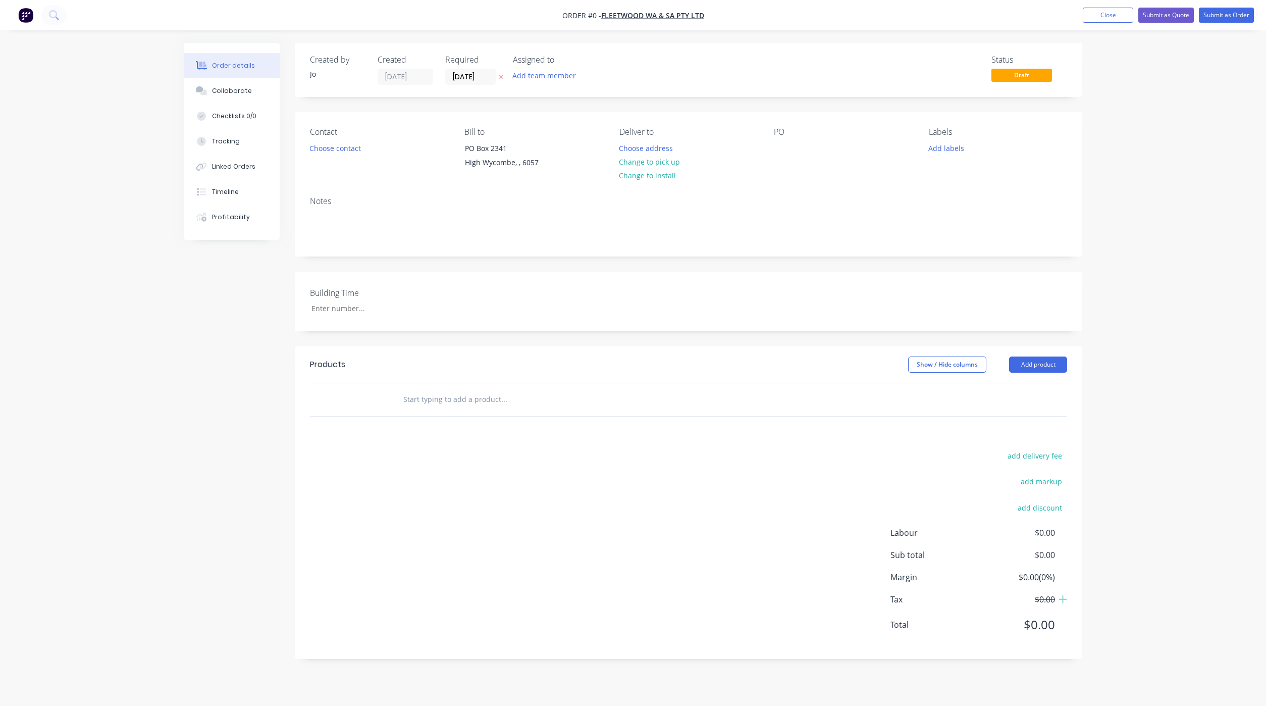
click at [448, 401] on input "text" at bounding box center [504, 399] width 202 height 20
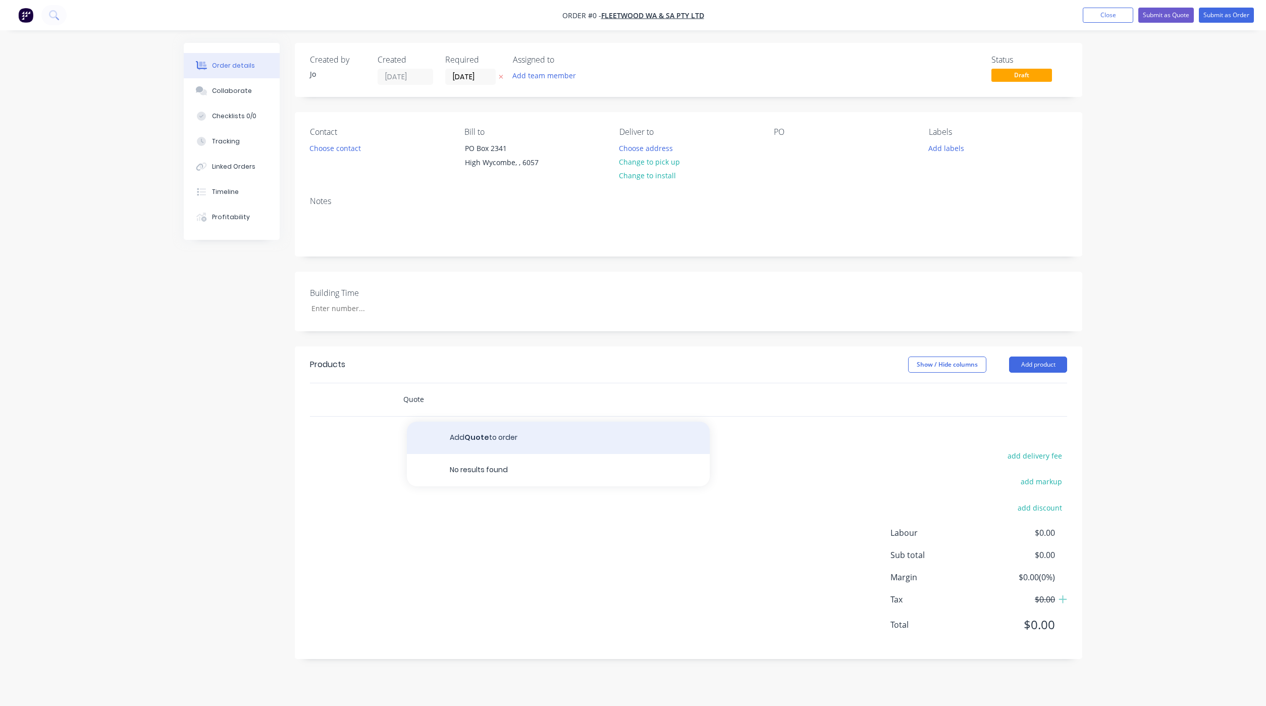
type input "Quote"
click at [450, 437] on button "Add Quote to order" at bounding box center [558, 437] width 303 height 32
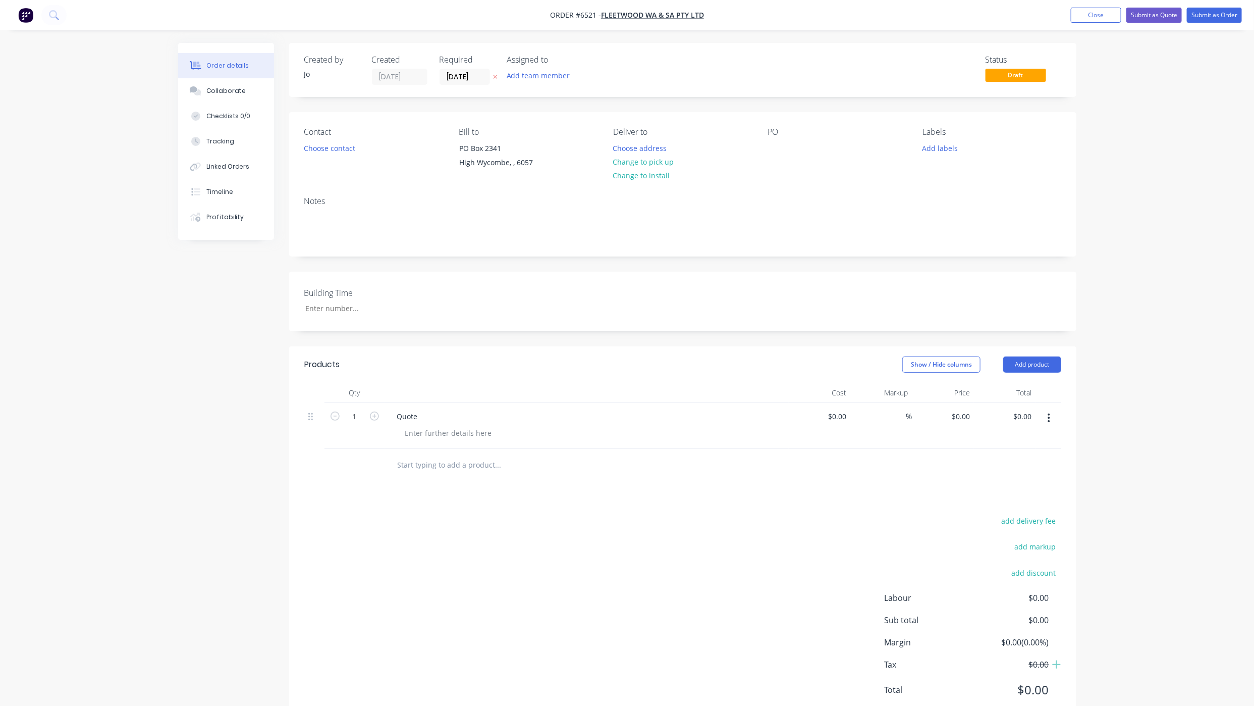
click at [784, 153] on div "PO" at bounding box center [837, 150] width 138 height 46
click at [774, 153] on div at bounding box center [776, 148] width 16 height 15
click at [237, 73] on button "Order details" at bounding box center [226, 65] width 96 height 25
click at [235, 80] on button "Collaborate" at bounding box center [226, 90] width 96 height 25
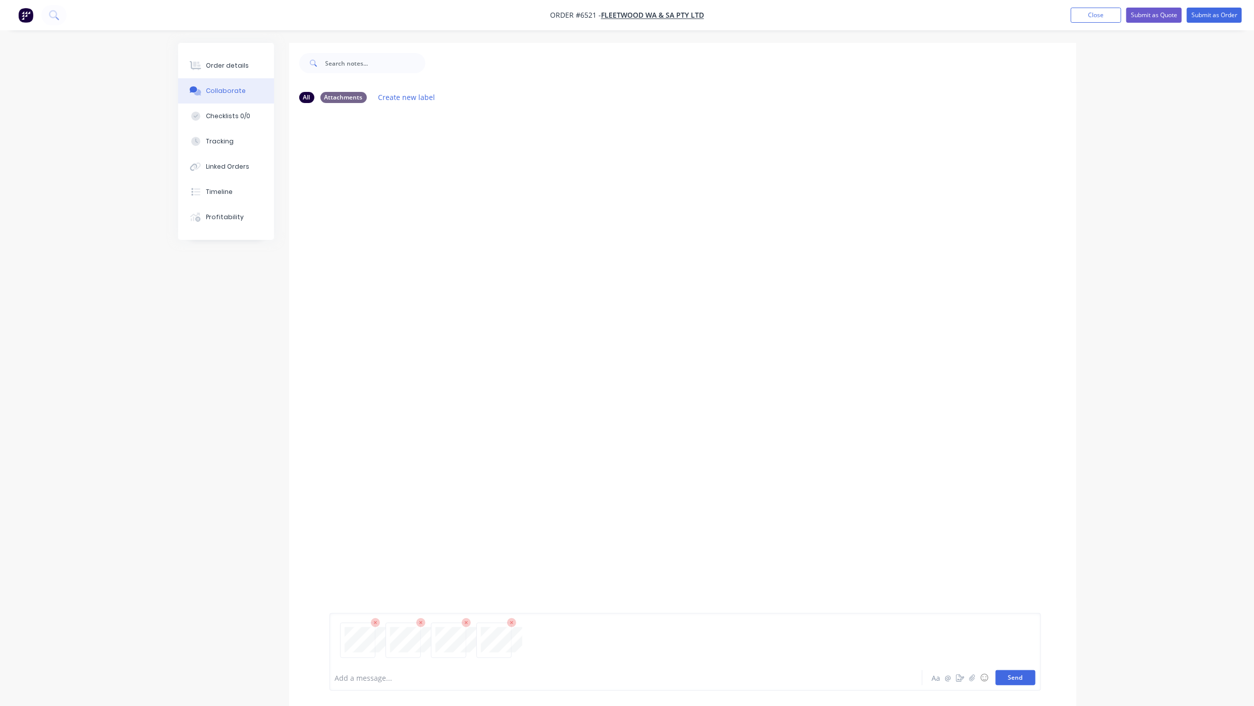
click at [1013, 679] on button "Send" at bounding box center [1016, 677] width 40 height 15
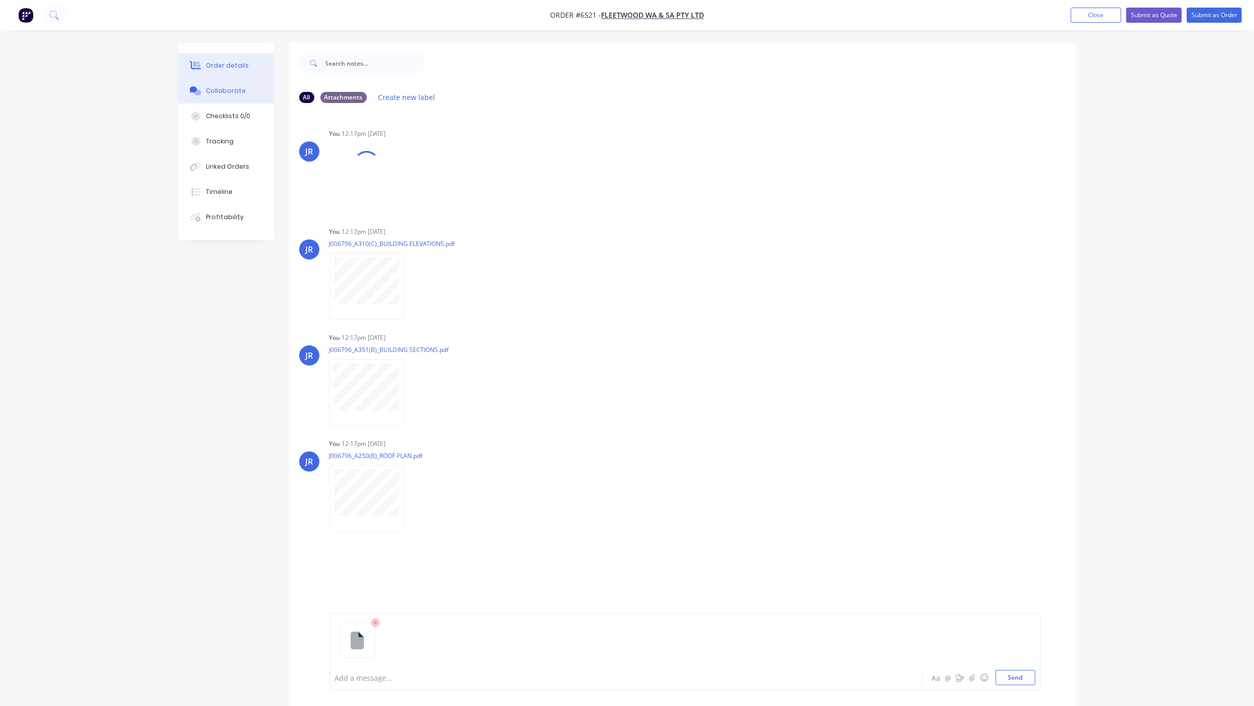
drag, startPoint x: 234, startPoint y: 61, endPoint x: 237, endPoint y: 76, distance: 14.9
click at [234, 61] on div "Order details" at bounding box center [227, 65] width 43 height 9
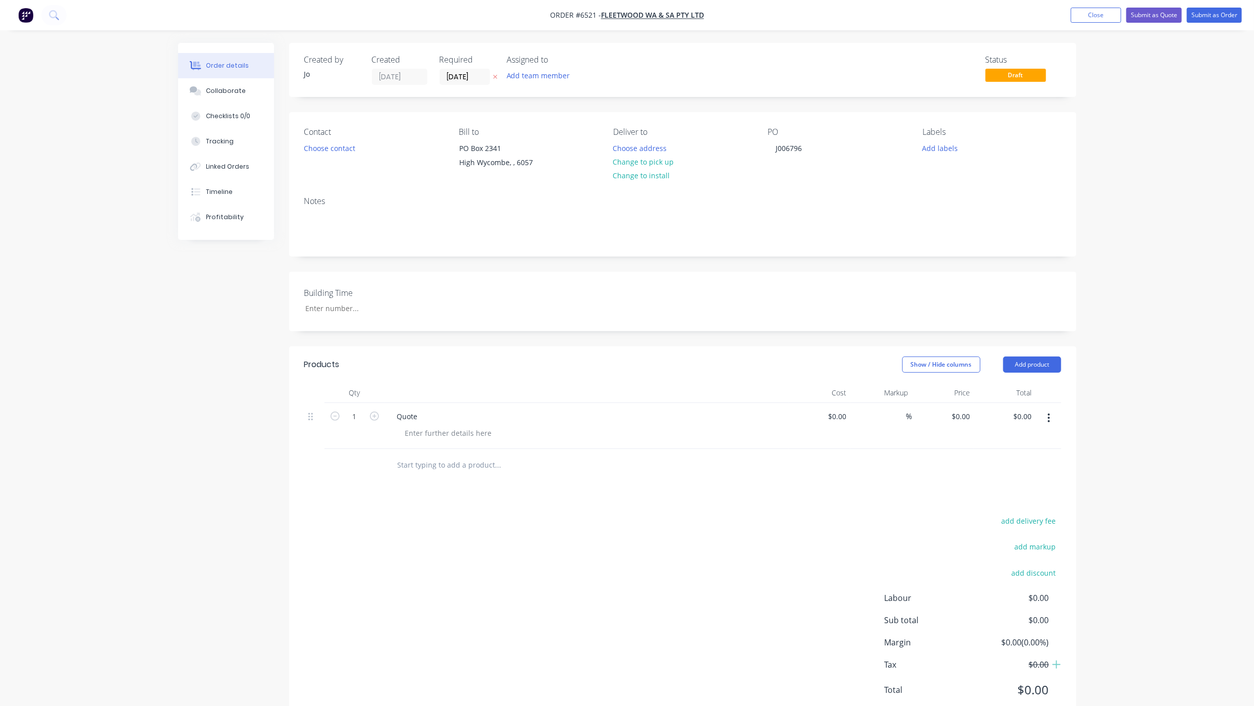
drag, startPoint x: 126, startPoint y: 120, endPoint x: 171, endPoint y: 112, distance: 46.1
click at [126, 120] on div "Order details Collaborate Checklists 0/0 Tracking Linked Orders Timeline Profit…" at bounding box center [627, 369] width 1254 height 739
click at [1165, 13] on button "Submit as Quote" at bounding box center [1154, 15] width 56 height 15
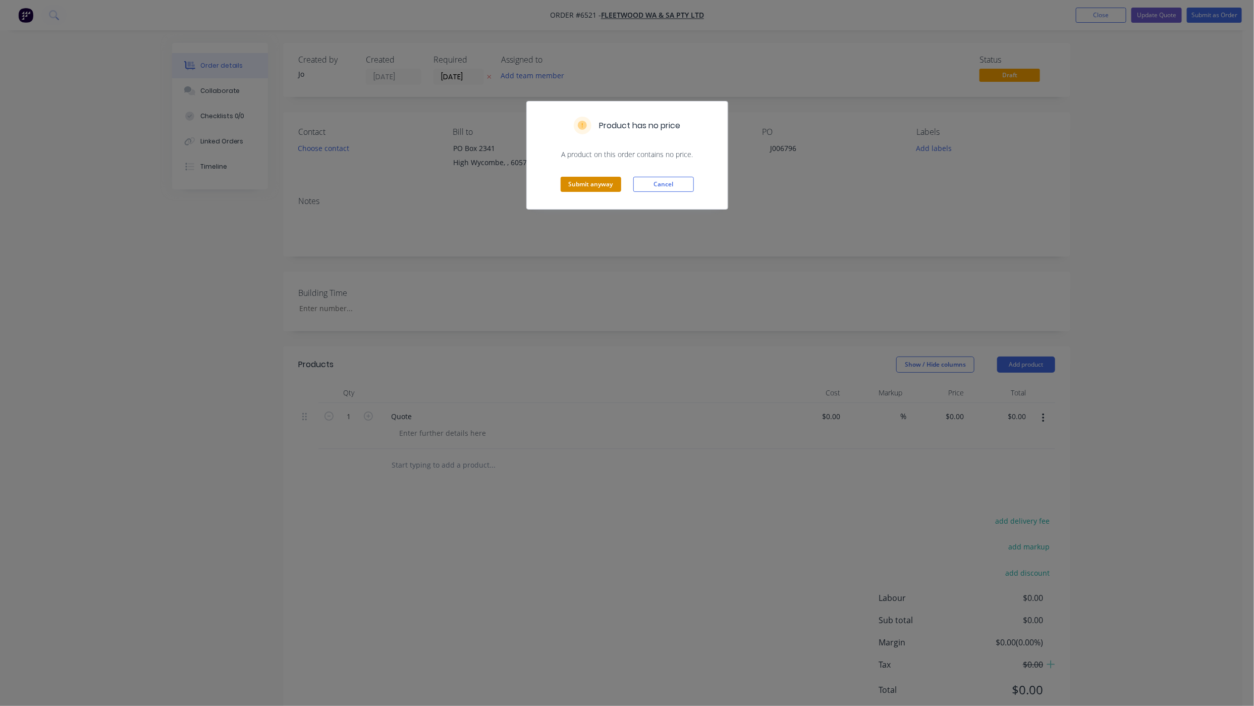
drag, startPoint x: 586, startPoint y: 181, endPoint x: 586, endPoint y: 173, distance: 8.1
click at [586, 179] on button "Submit anyway" at bounding box center [591, 184] width 61 height 15
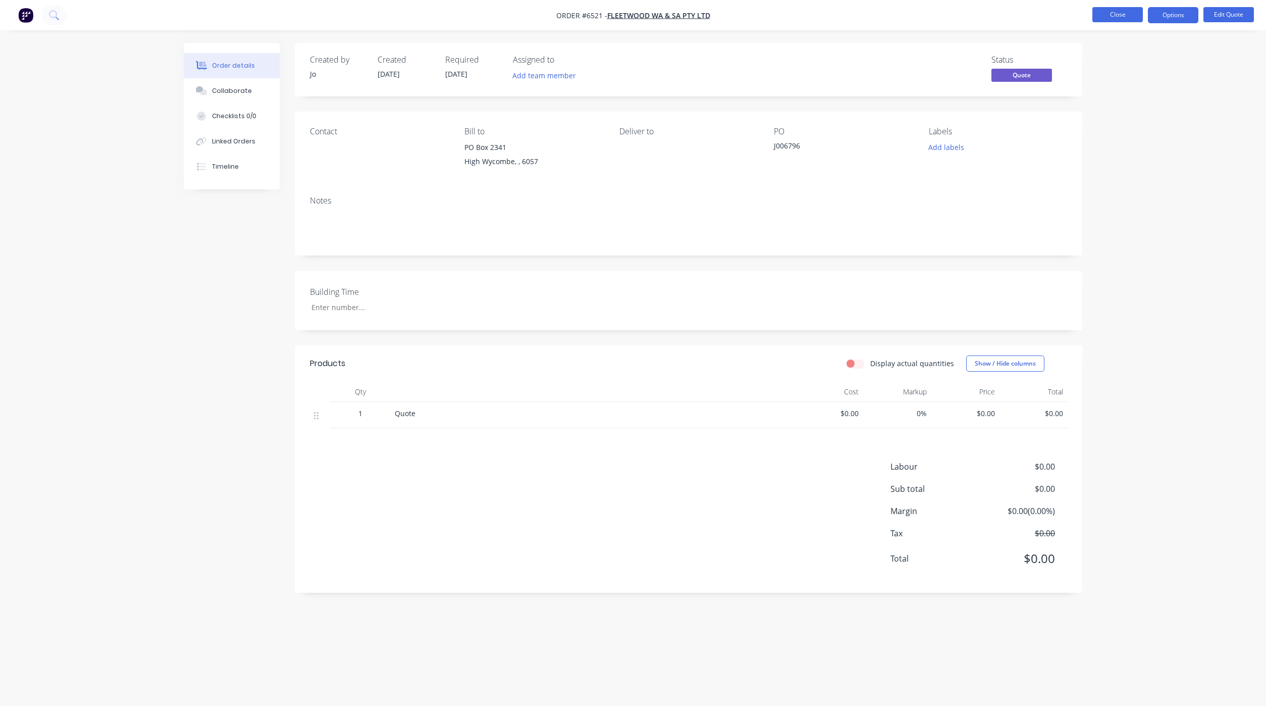
click at [1128, 10] on button "Close" at bounding box center [1117, 14] width 50 height 15
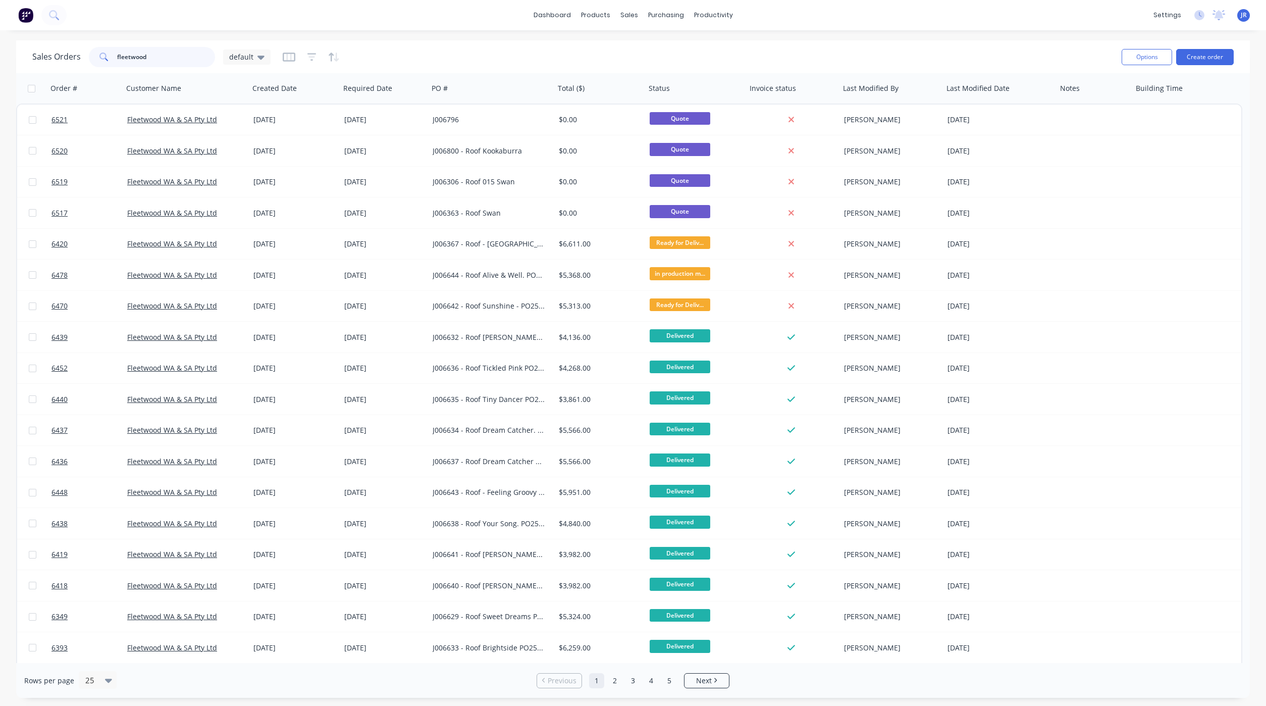
drag, startPoint x: 176, startPoint y: 56, endPoint x: -148, endPoint y: 83, distance: 325.1
click at [0, 83] on html "dashboard products sales purchasing productivity dashboard products Product Cat…" at bounding box center [633, 353] width 1266 height 706
type input "h"
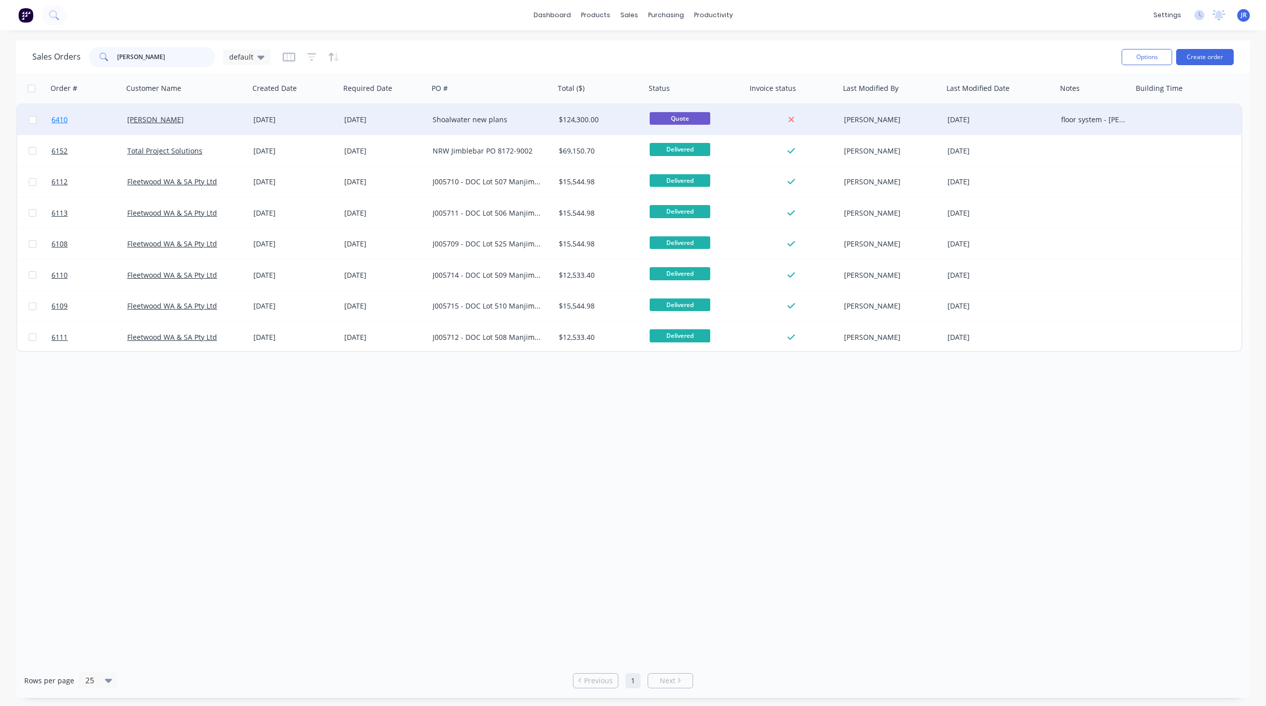
type input "jim"
click at [64, 120] on span "6410" at bounding box center [59, 120] width 16 height 10
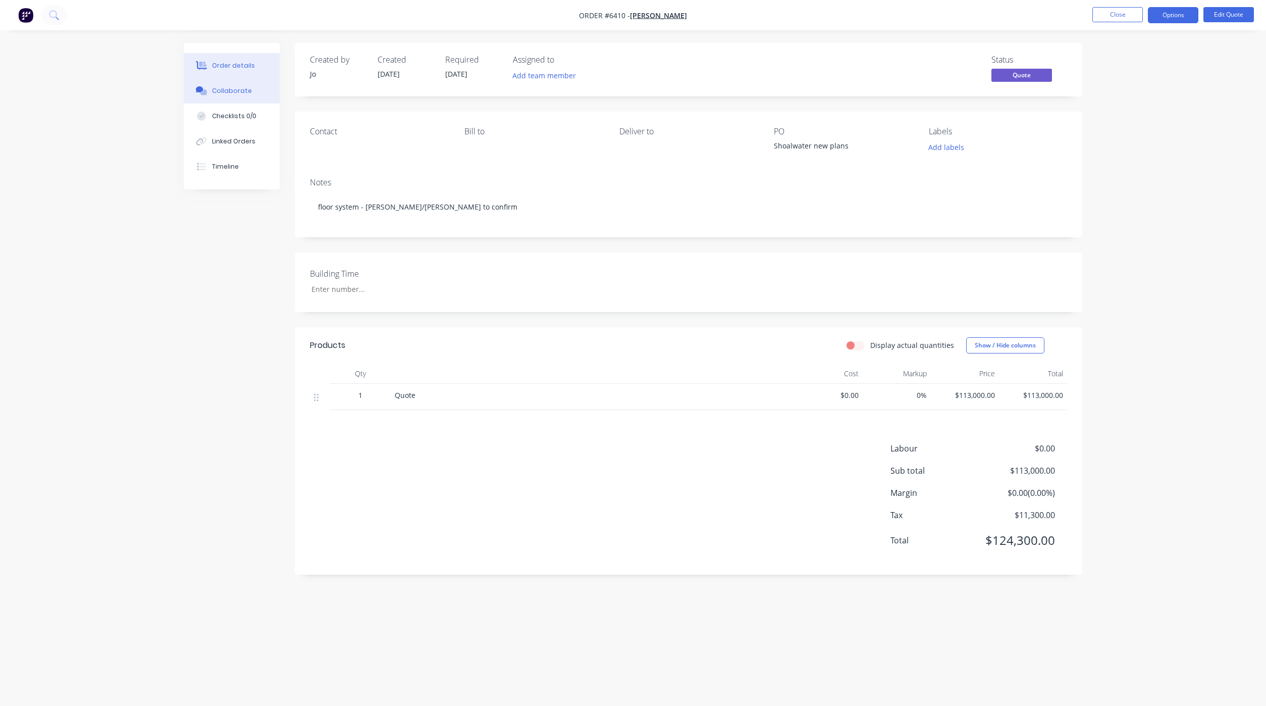
click at [208, 88] on div at bounding box center [201, 90] width 15 height 9
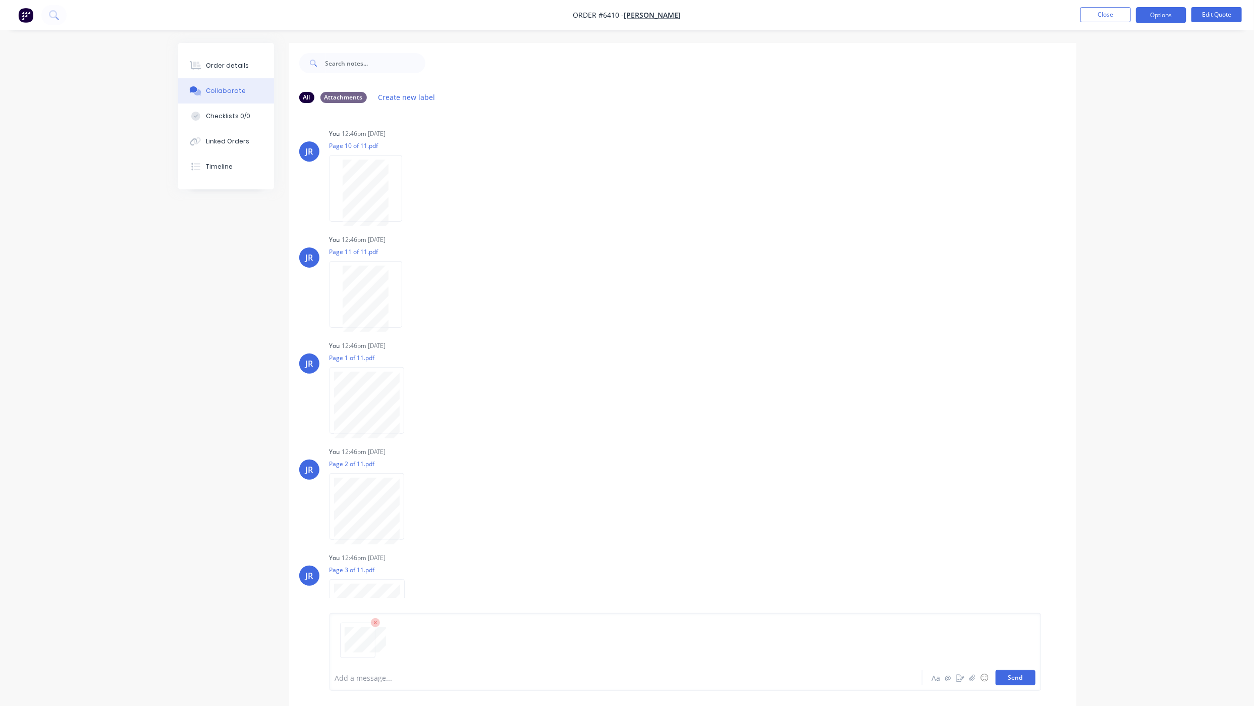
click at [1018, 676] on button "Send" at bounding box center [1016, 677] width 40 height 15
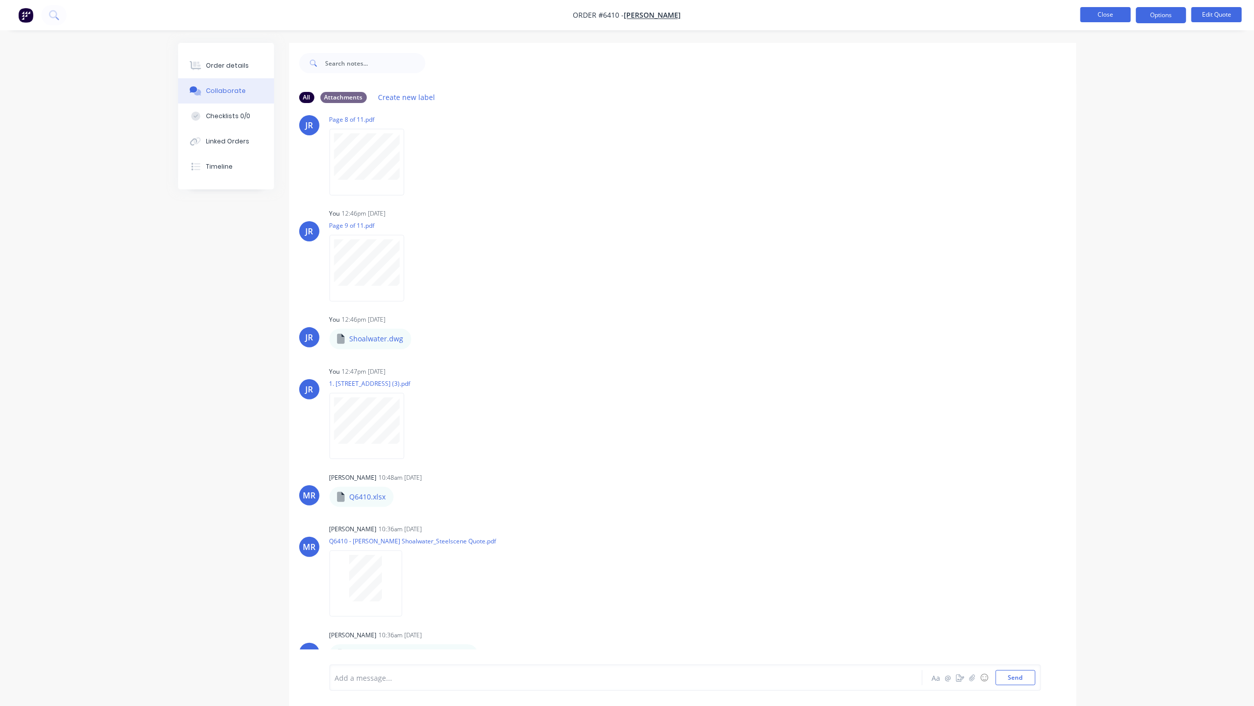
click at [1096, 21] on button "Close" at bounding box center [1105, 14] width 50 height 15
